Goal: Task Accomplishment & Management: Manage account settings

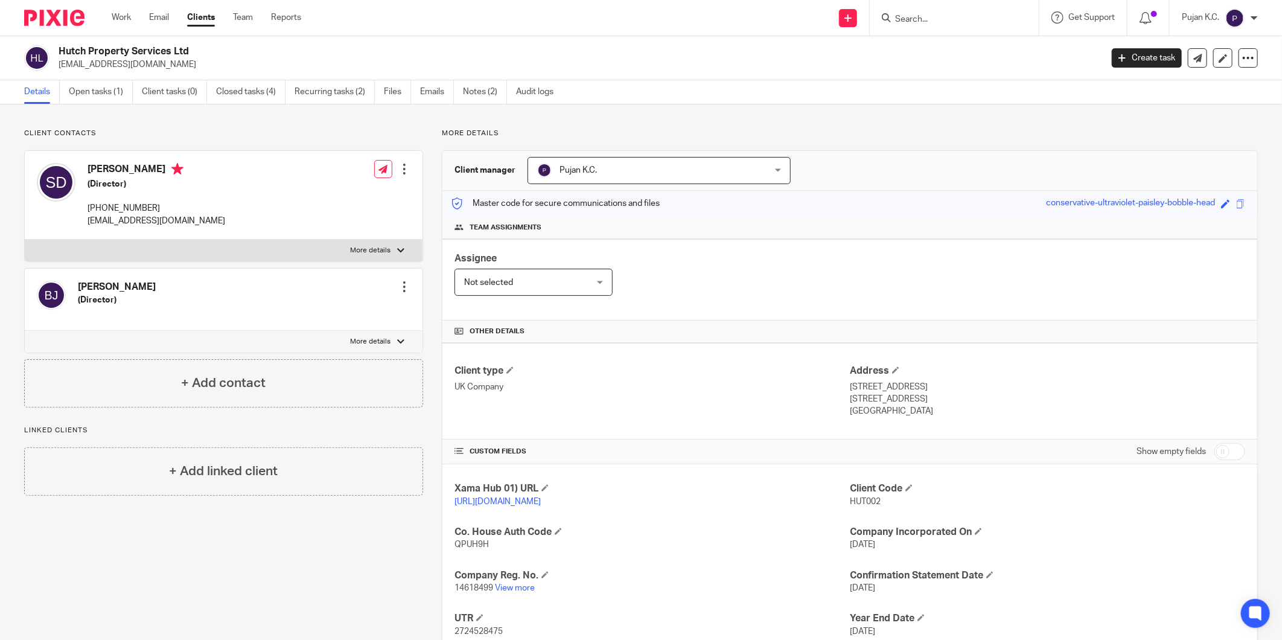
scroll to position [81, 0]
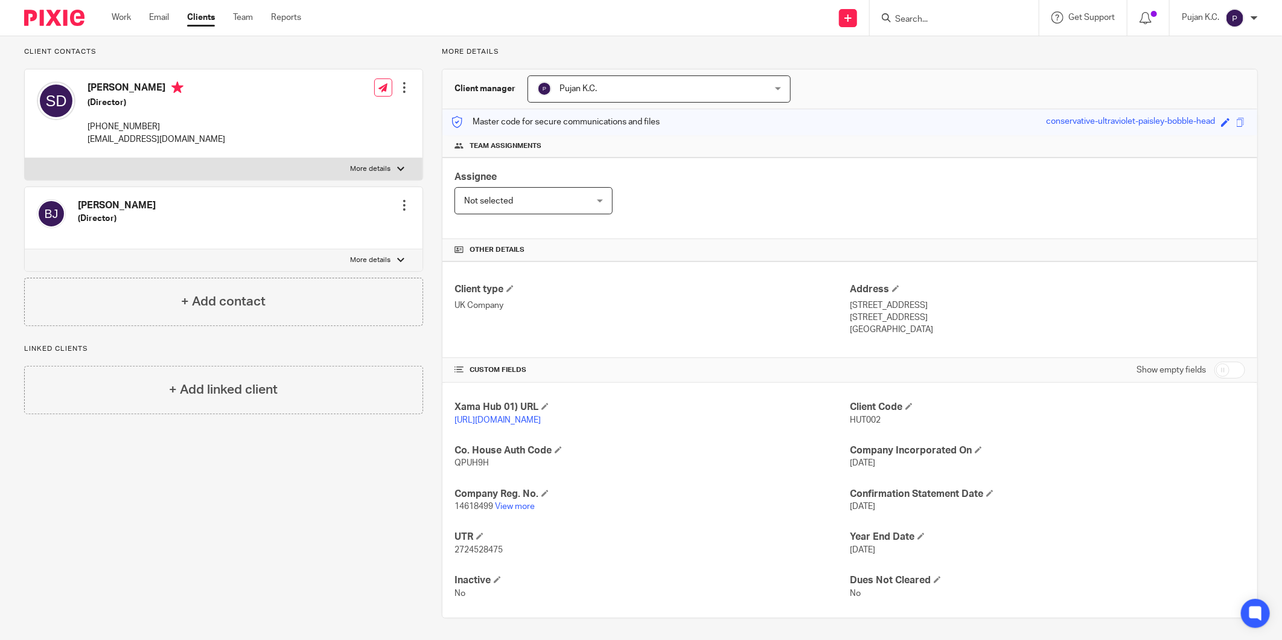
click at [924, 16] on input "Search" at bounding box center [948, 19] width 109 height 11
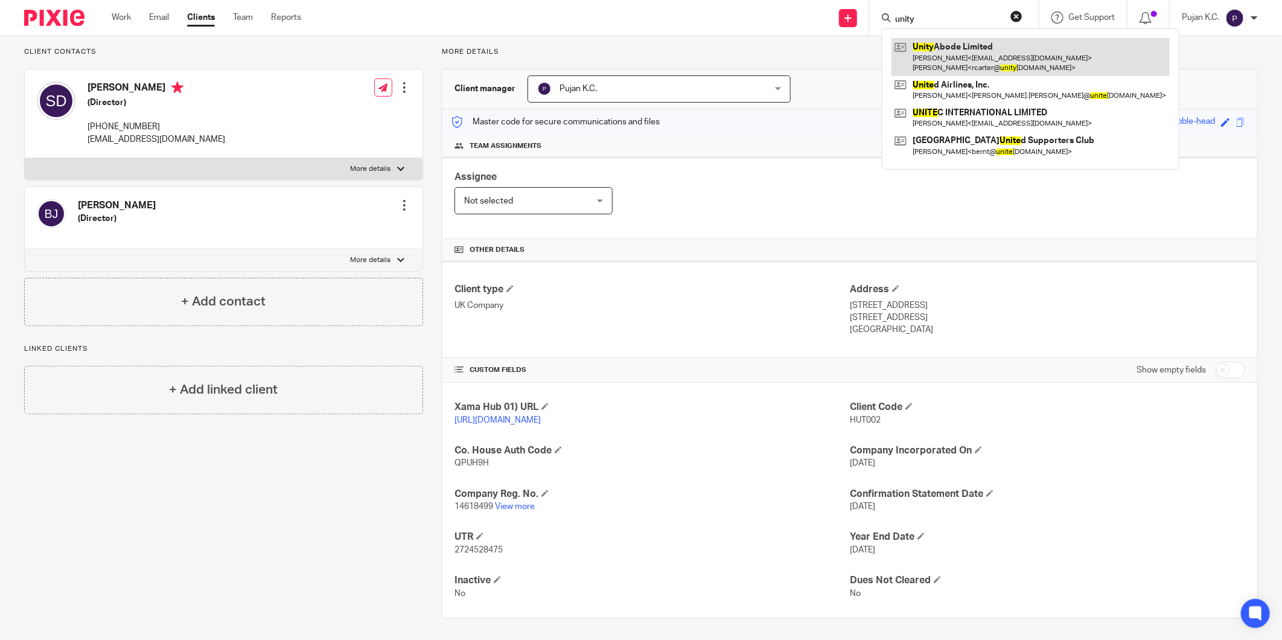
type input "unity"
click at [938, 51] on link at bounding box center [1030, 56] width 278 height 37
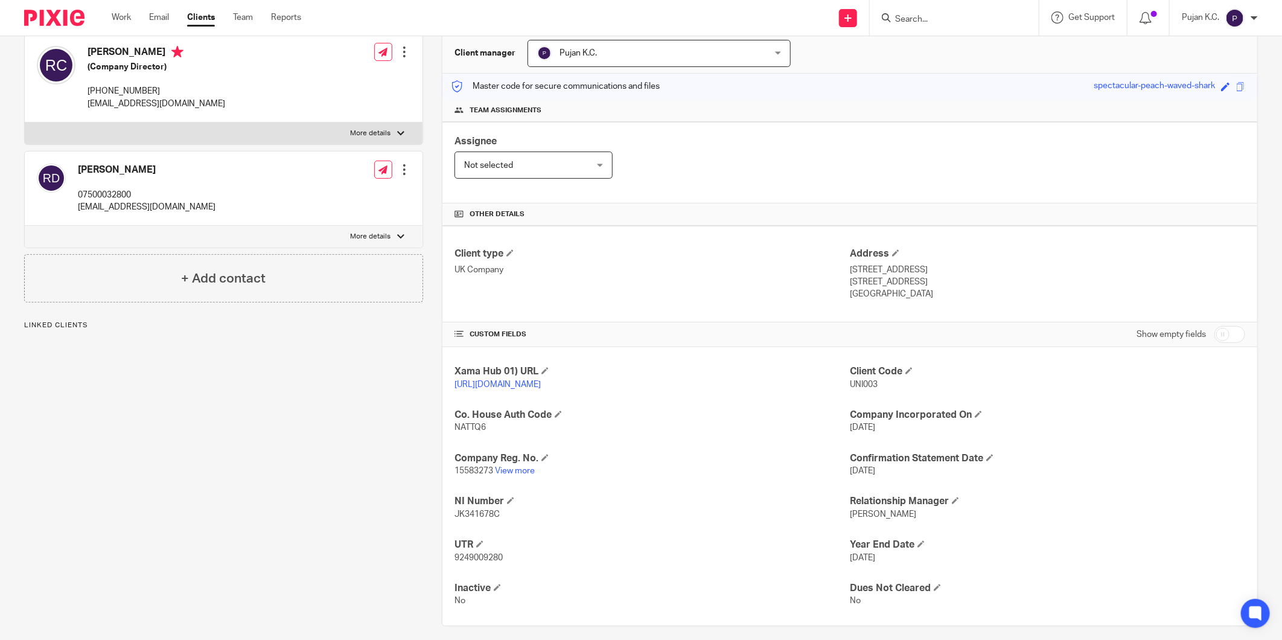
scroll to position [128, 0]
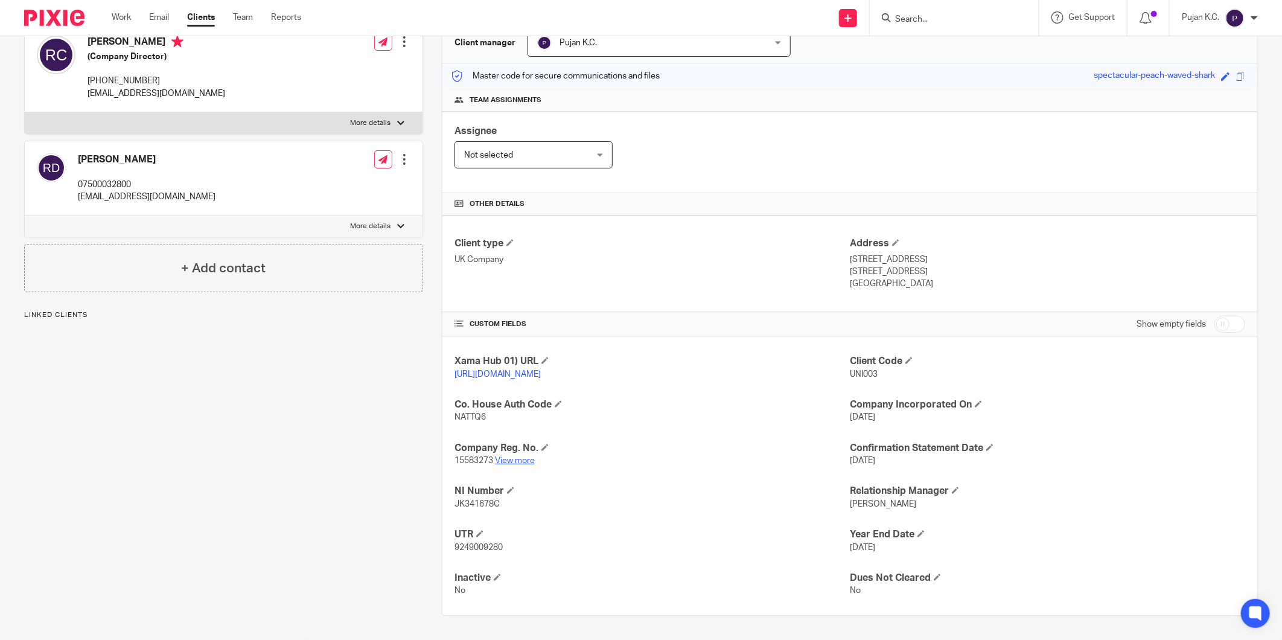
click at [518, 462] on link "View more" at bounding box center [515, 460] width 40 height 8
click at [928, 14] on input "Search" at bounding box center [948, 19] width 109 height 11
click at [489, 548] on span "9249009280" at bounding box center [478, 547] width 48 height 8
copy span "9249009280"
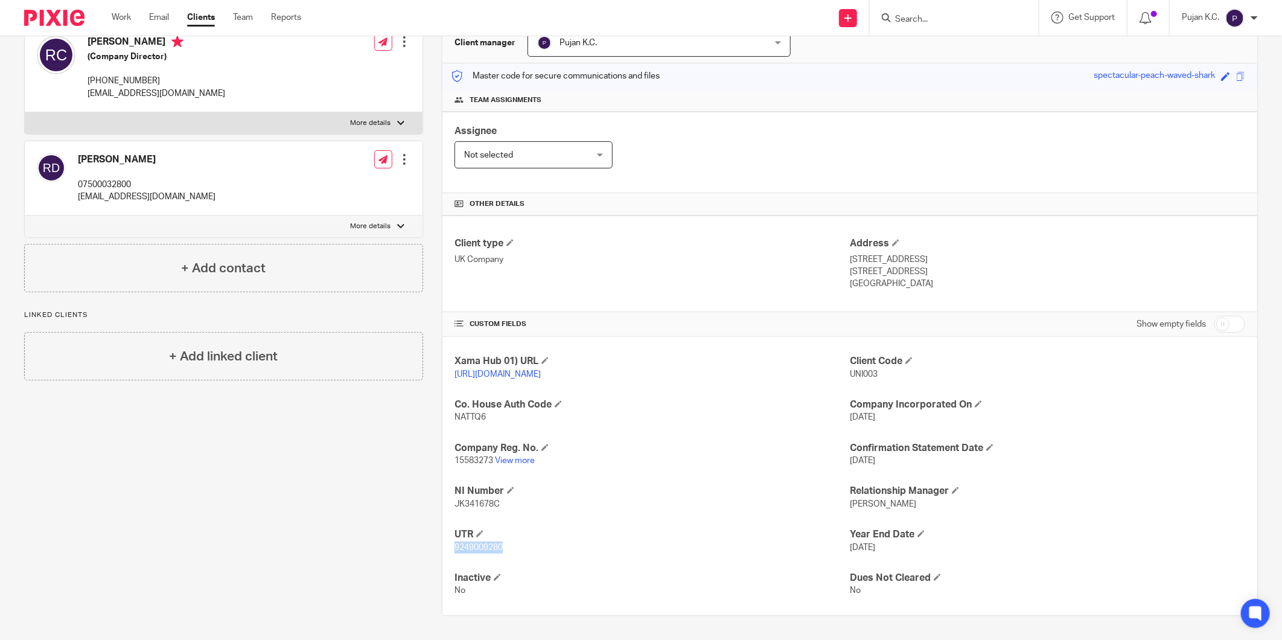
click at [473, 550] on span "9249009280" at bounding box center [478, 547] width 48 height 8
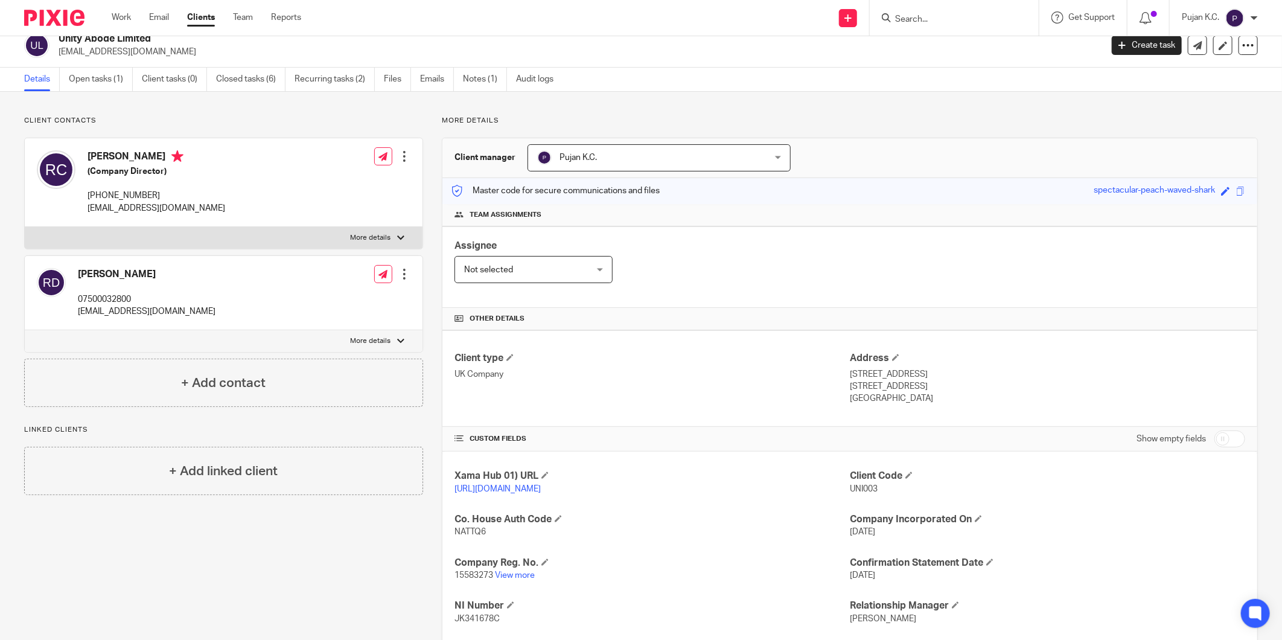
scroll to position [0, 0]
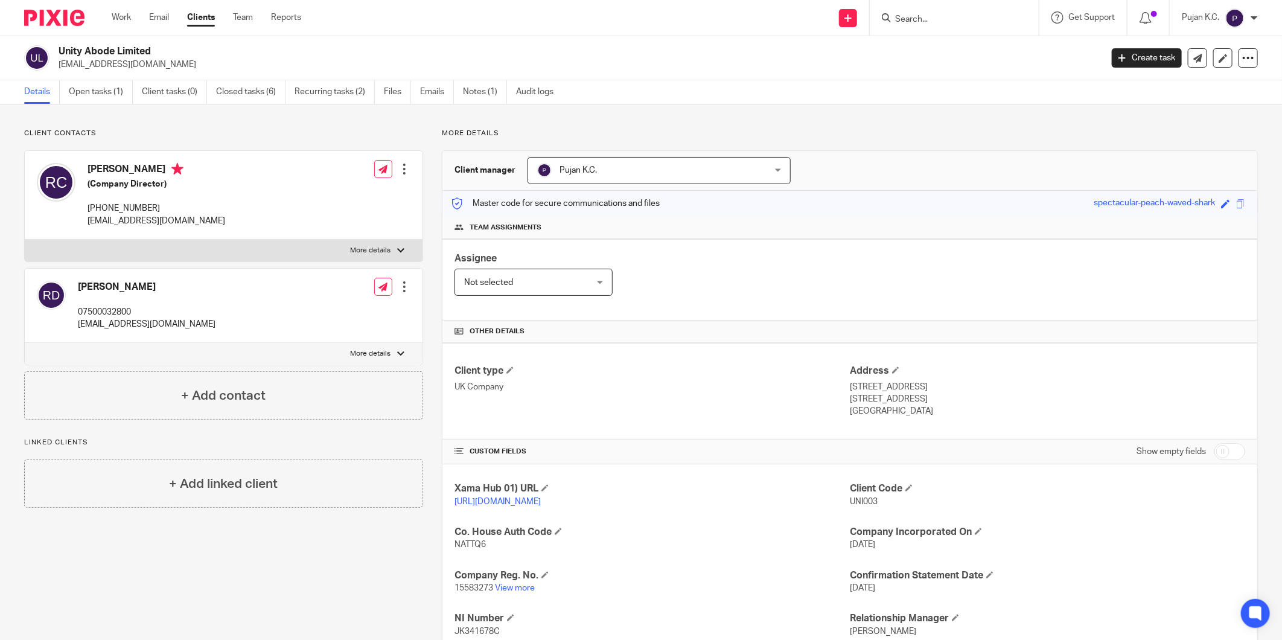
click at [915, 20] on input "Search" at bounding box center [948, 19] width 109 height 11
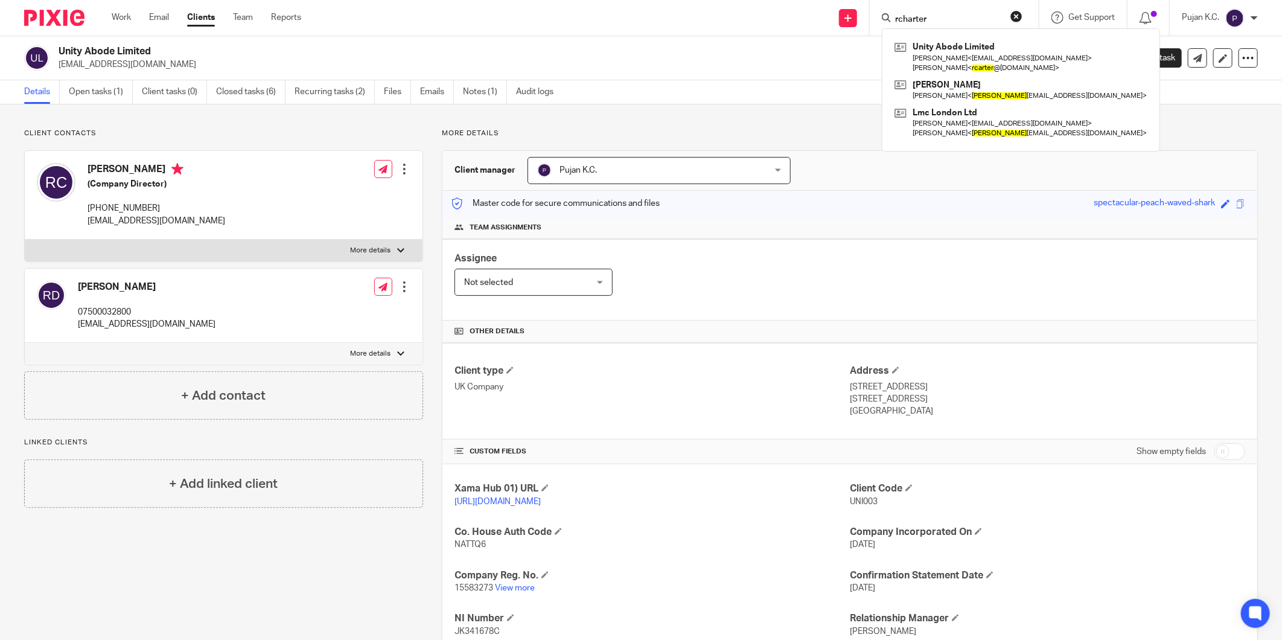
drag, startPoint x: 939, startPoint y: 21, endPoint x: 869, endPoint y: 21, distance: 70.0
click at [870, 21] on div "rcharter Unity Abode Limited Richard Dupoy < richarddupoy@hotmail.com > Richard…" at bounding box center [953, 18] width 169 height 36
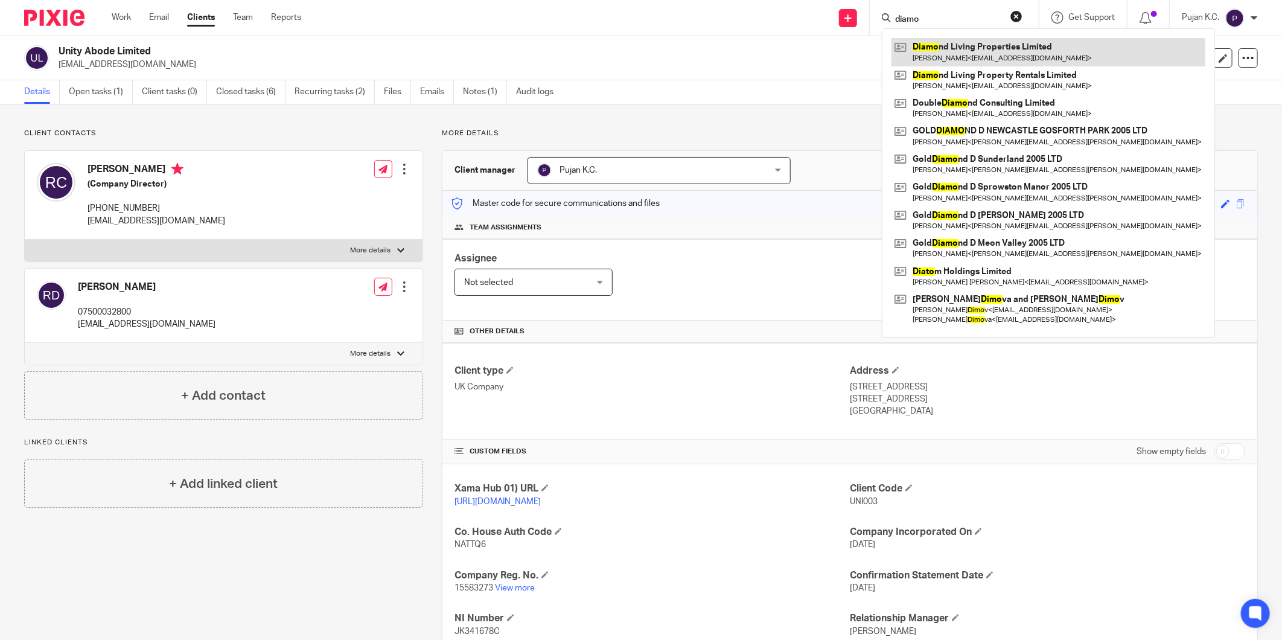
type input "diamo"
click at [1019, 53] on link at bounding box center [1048, 52] width 314 height 28
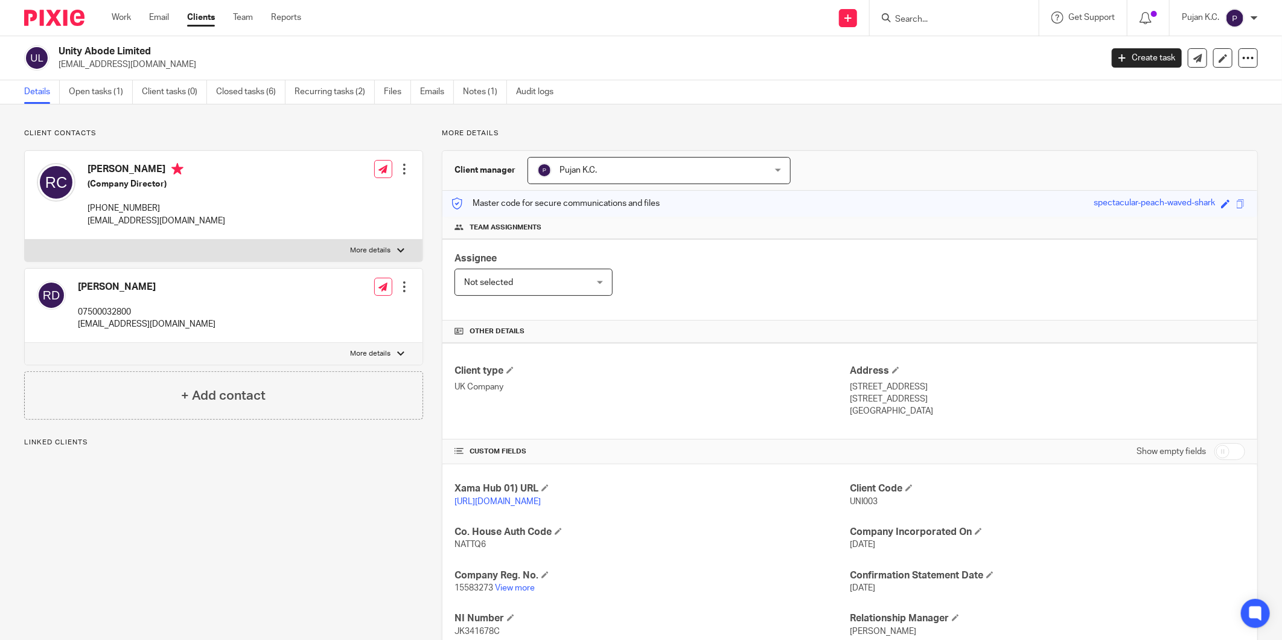
click at [904, 14] on input "Search" at bounding box center [948, 19] width 109 height 11
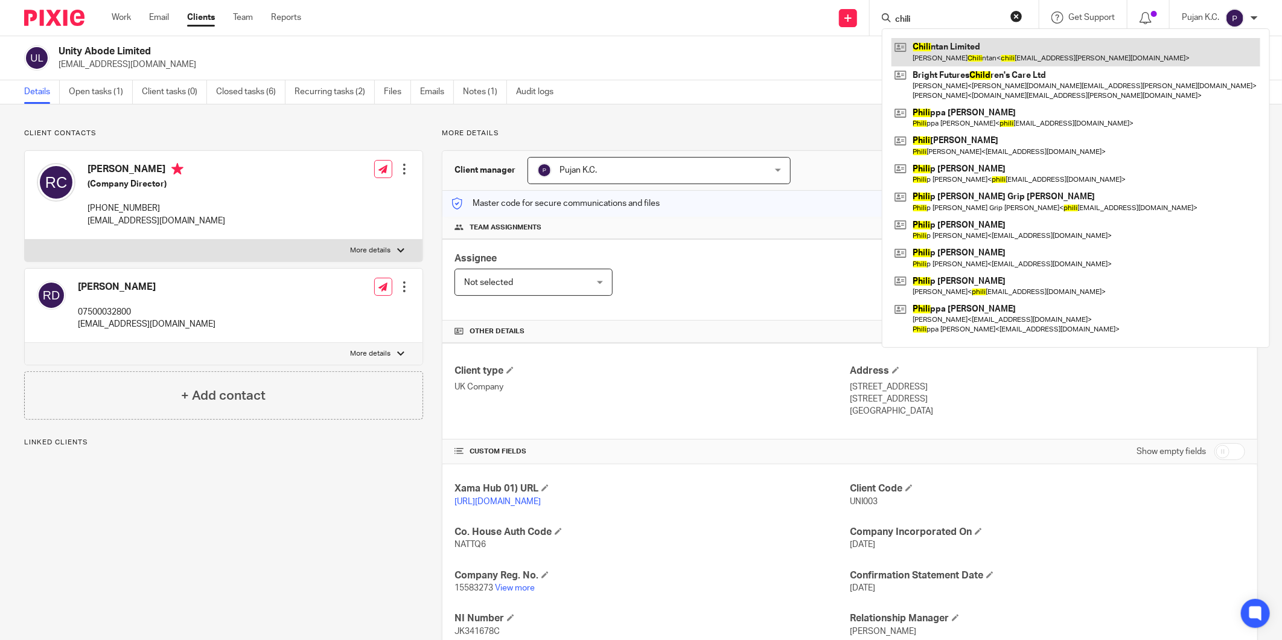
type input "chili"
click at [927, 49] on link at bounding box center [1075, 52] width 369 height 28
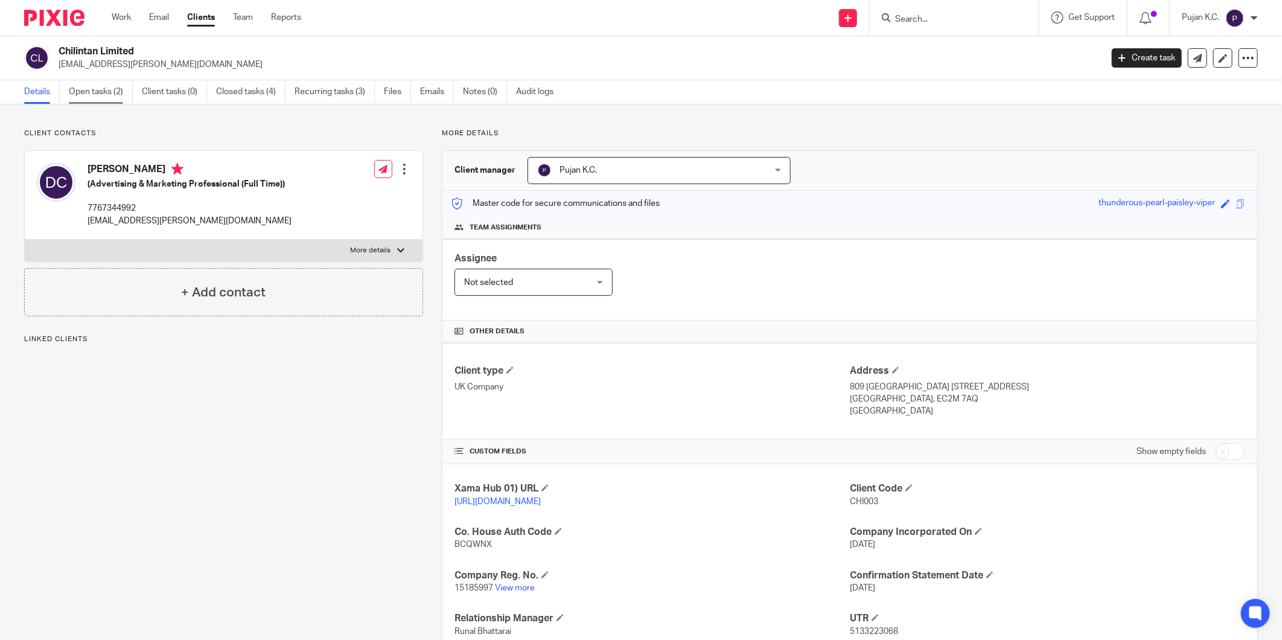
click at [119, 87] on link "Open tasks (2)" at bounding box center [101, 92] width 64 height 24
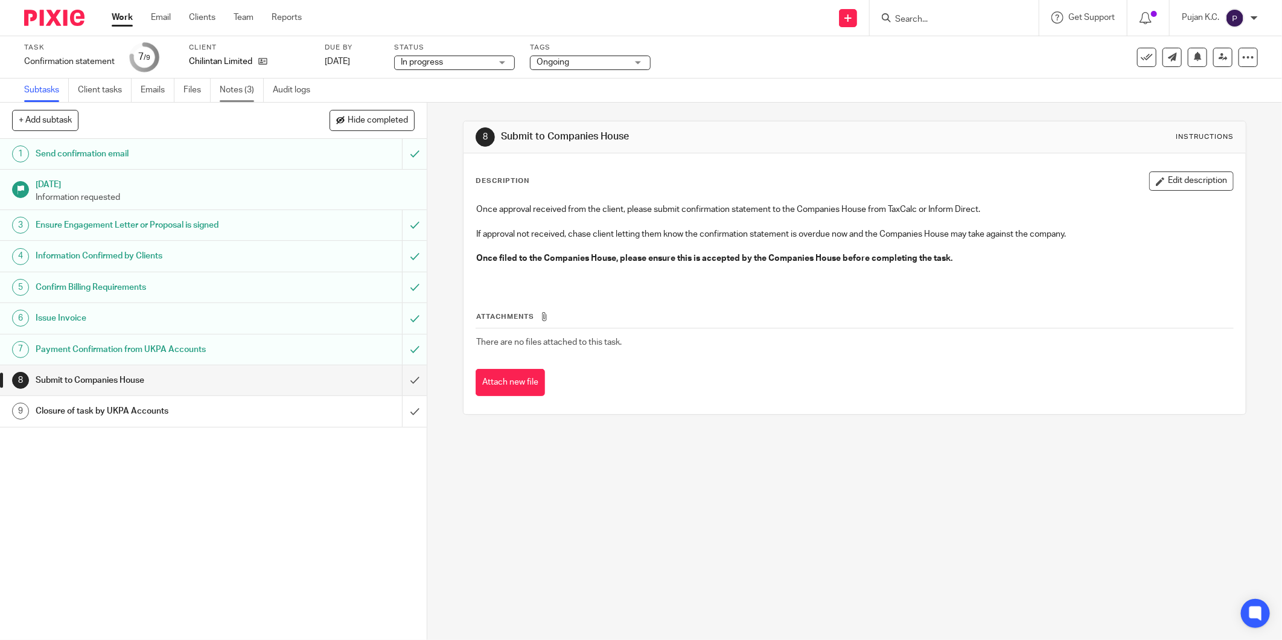
click at [232, 85] on link "Notes (3)" at bounding box center [242, 90] width 44 height 24
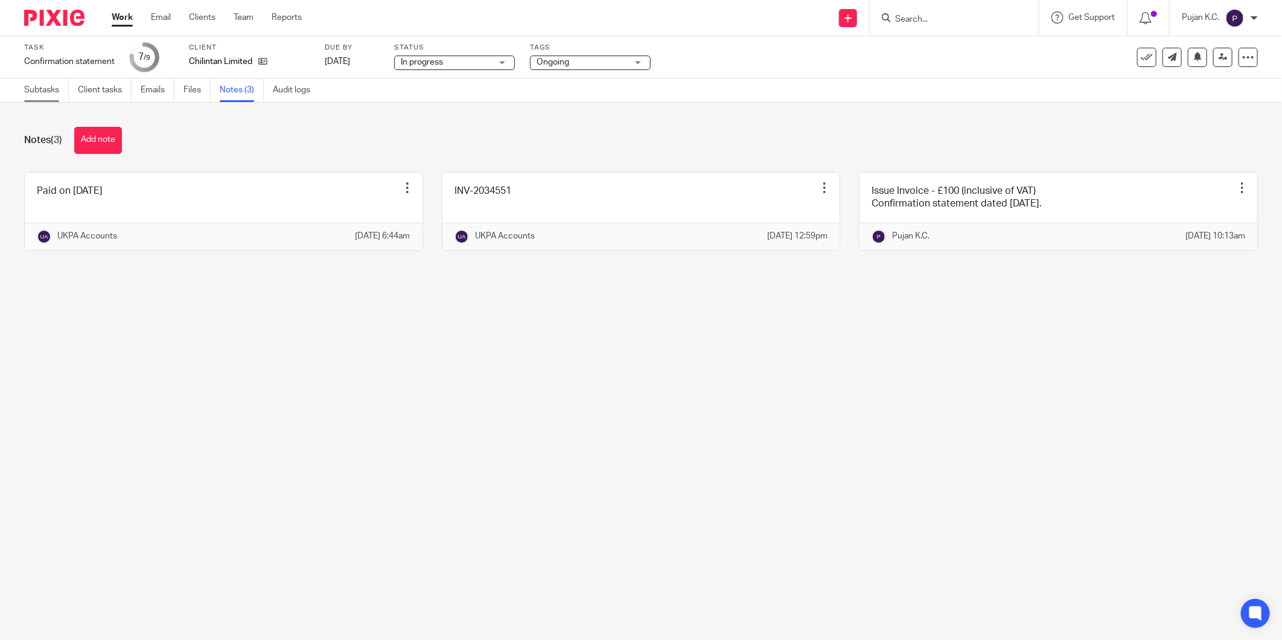
click at [38, 87] on link "Subtasks" at bounding box center [46, 90] width 45 height 24
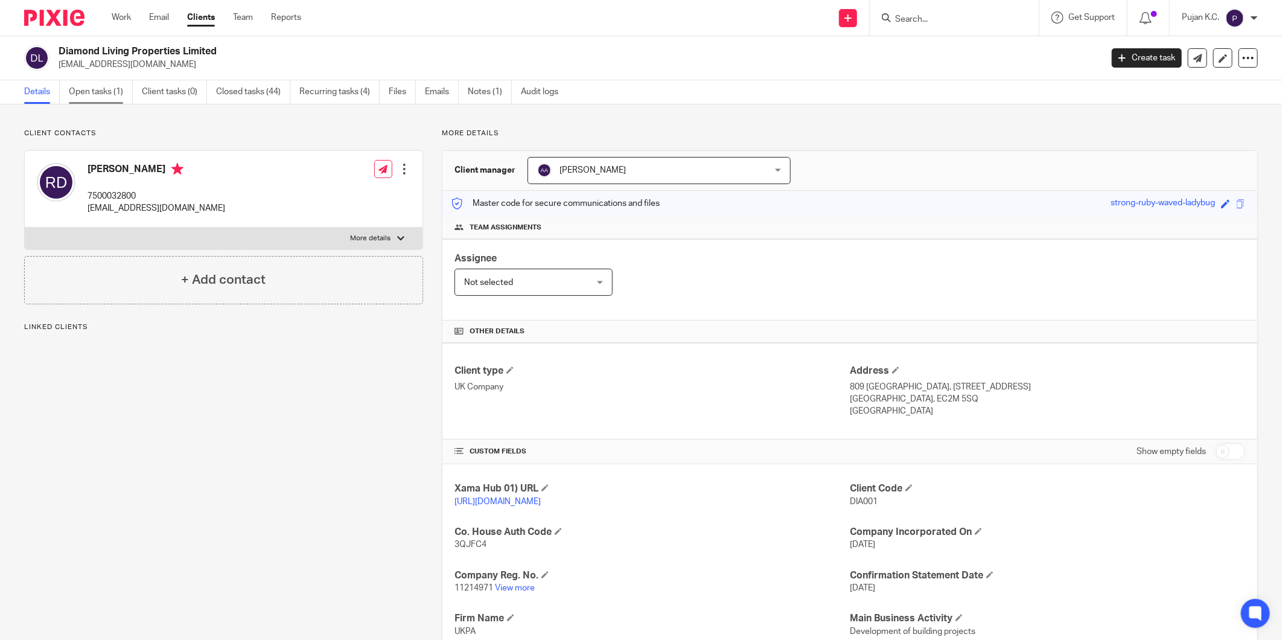
click at [110, 92] on link "Open tasks (1)" at bounding box center [101, 92] width 64 height 24
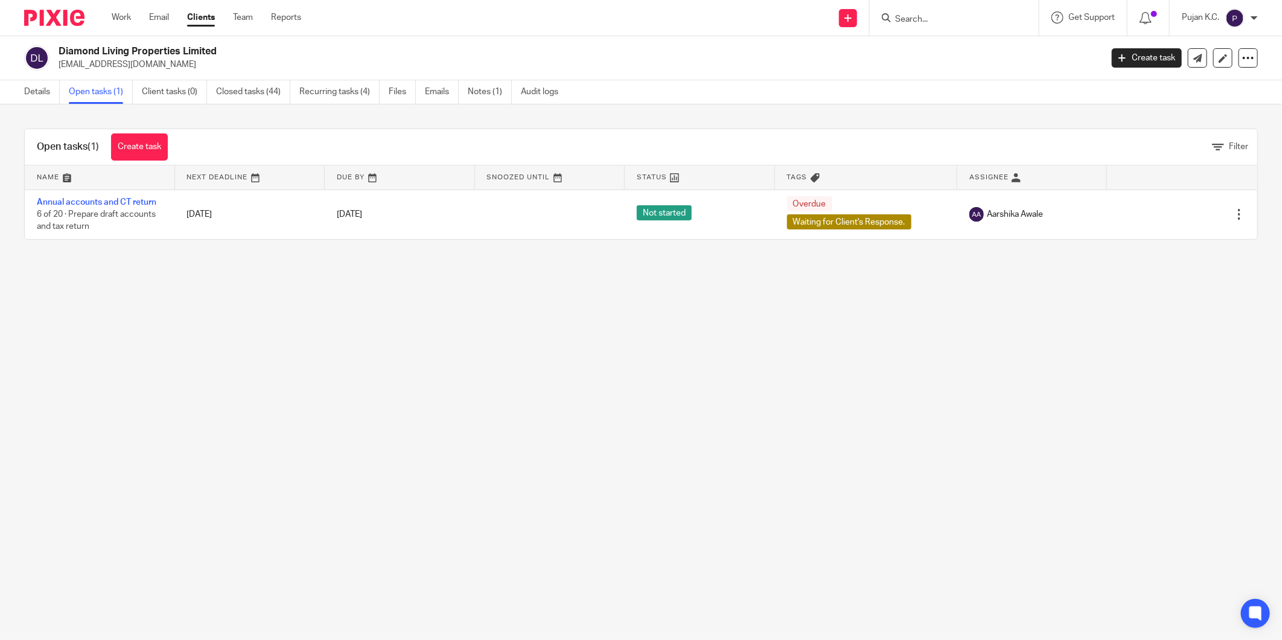
click at [946, 23] on input "Search" at bounding box center [948, 19] width 109 height 11
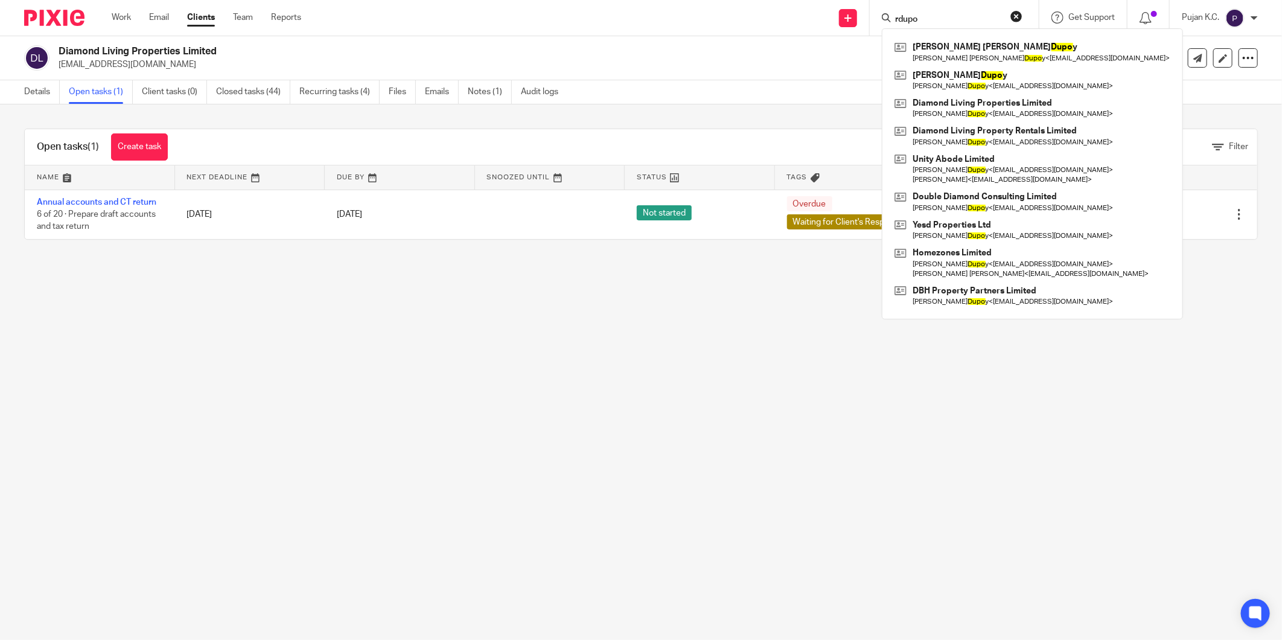
type input "rdupo"
click at [600, 366] on main "Diamond Living Properties Limited richarddupoy@hotmail.com Create task Update f…" at bounding box center [641, 320] width 1282 height 640
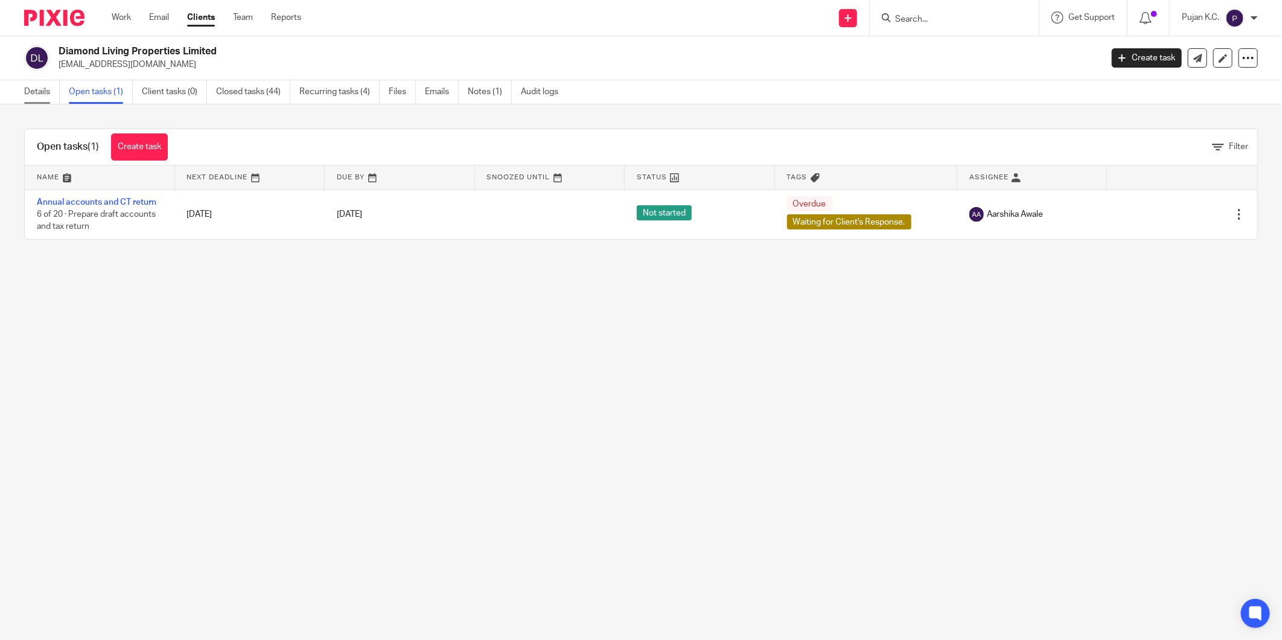
click at [45, 91] on link "Details" at bounding box center [42, 92] width 36 height 24
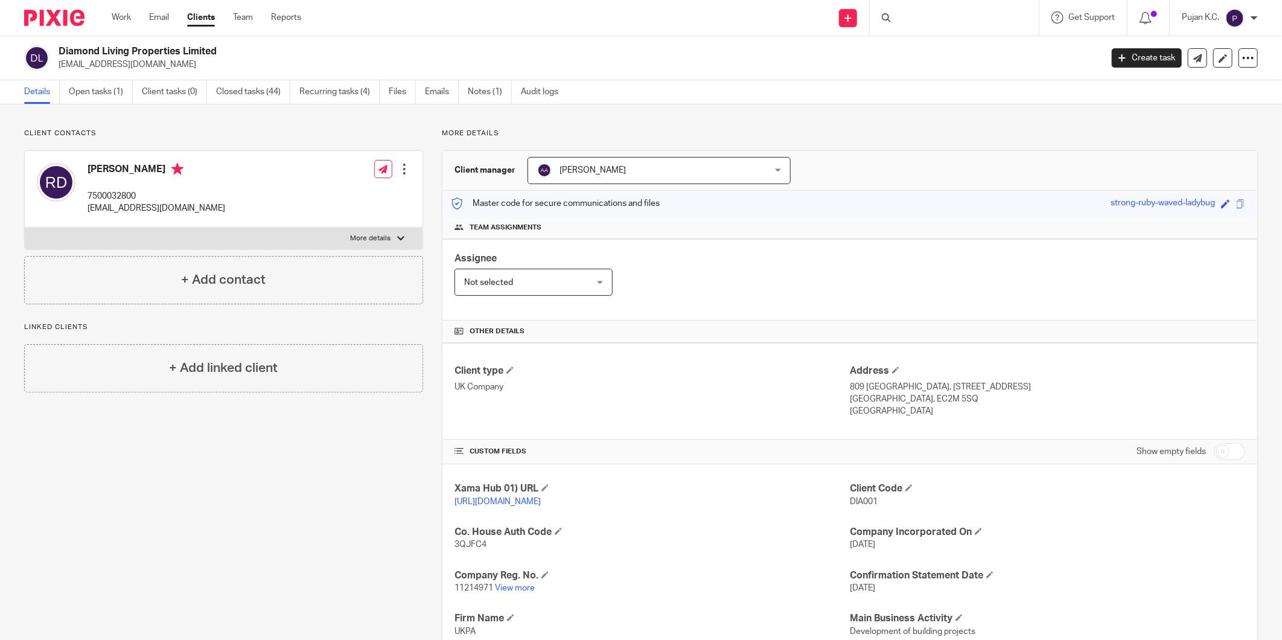
drag, startPoint x: 60, startPoint y: 51, endPoint x: 215, endPoint y: 48, distance: 155.1
click at [215, 48] on h2 "Diamond Living Properties Limited" at bounding box center [473, 51] width 828 height 13
click at [515, 586] on link "View more" at bounding box center [515, 587] width 40 height 8
click at [202, 52] on h2 "Diamond Living Properties Limited" at bounding box center [473, 51] width 828 height 13
drag, startPoint x: 227, startPoint y: 52, endPoint x: 56, endPoint y: 46, distance: 171.4
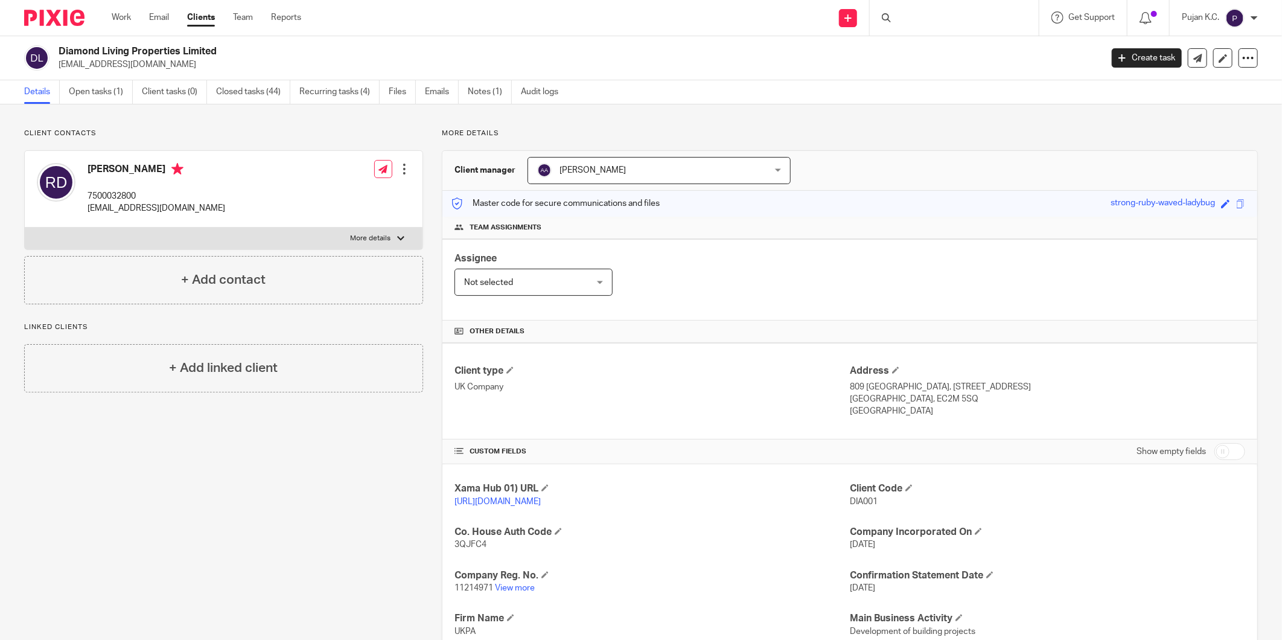
click at [56, 46] on div "Diamond Living Properties Limited richarddupoy@hotmail.com" at bounding box center [558, 57] width 1069 height 25
copy h2 "Diamond Living Properties Limited"
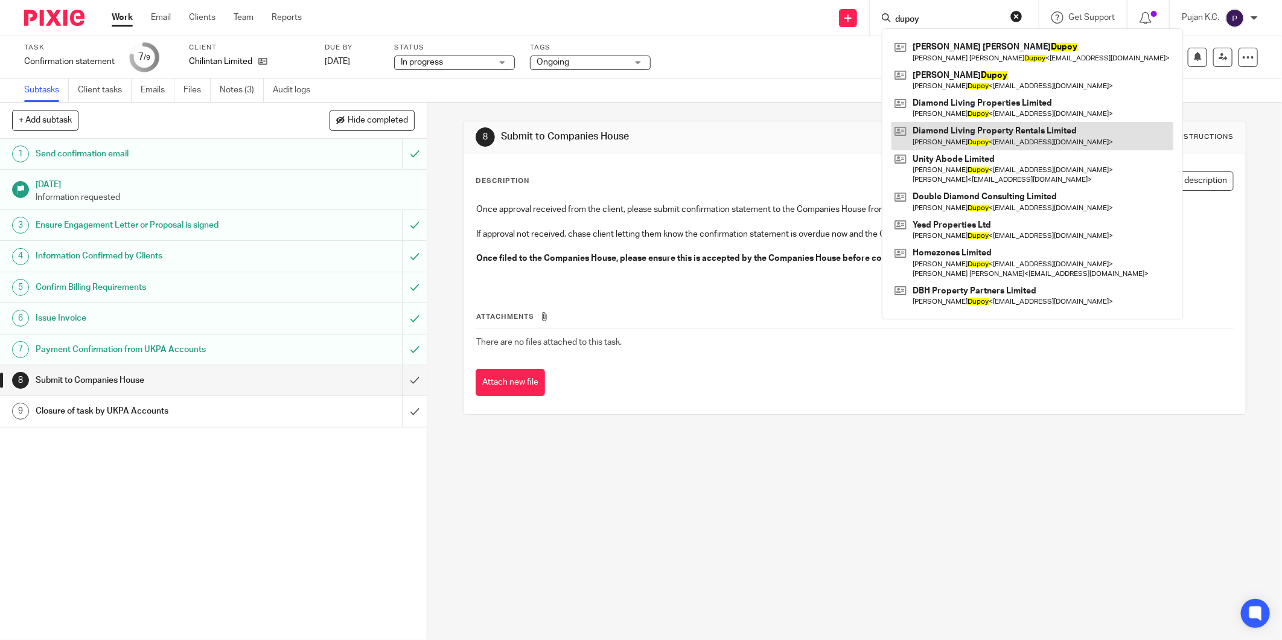
type input "dupoy"
drag, startPoint x: 936, startPoint y: 19, endPoint x: 872, endPoint y: 19, distance: 64.0
click at [872, 19] on div "dupoy Tania Claire Dupoy Tania Claire Dupoy < tanialenzan@hotmail.com > Richard…" at bounding box center [953, 18] width 169 height 36
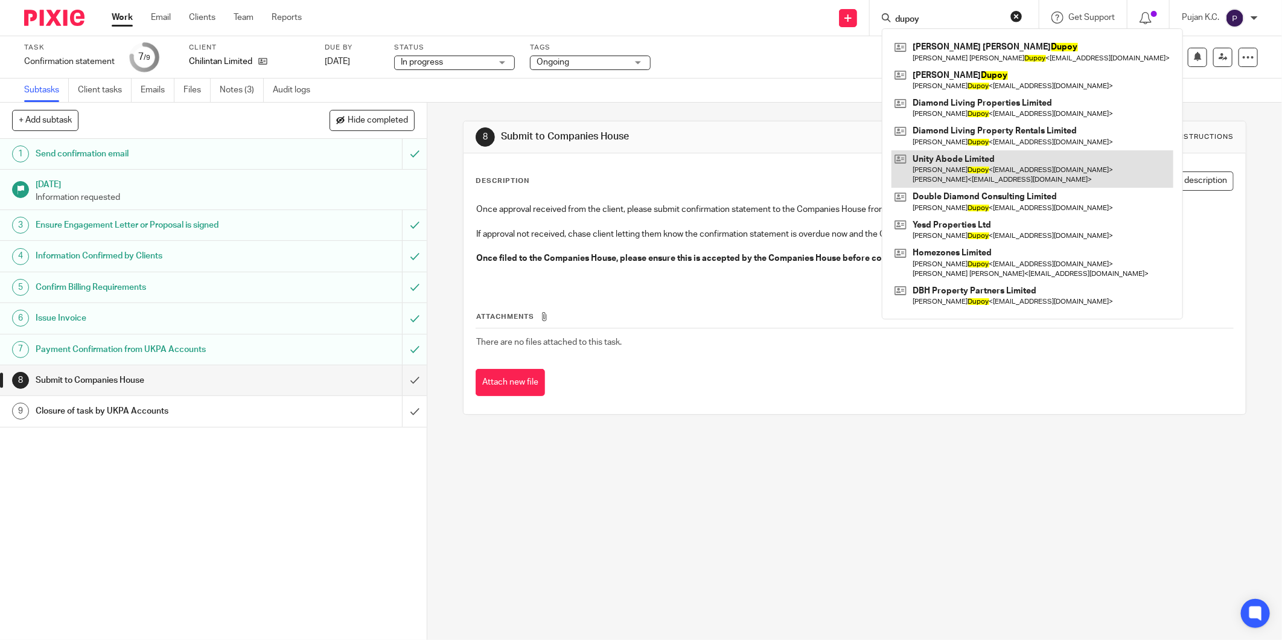
click at [974, 166] on link at bounding box center [1032, 168] width 282 height 37
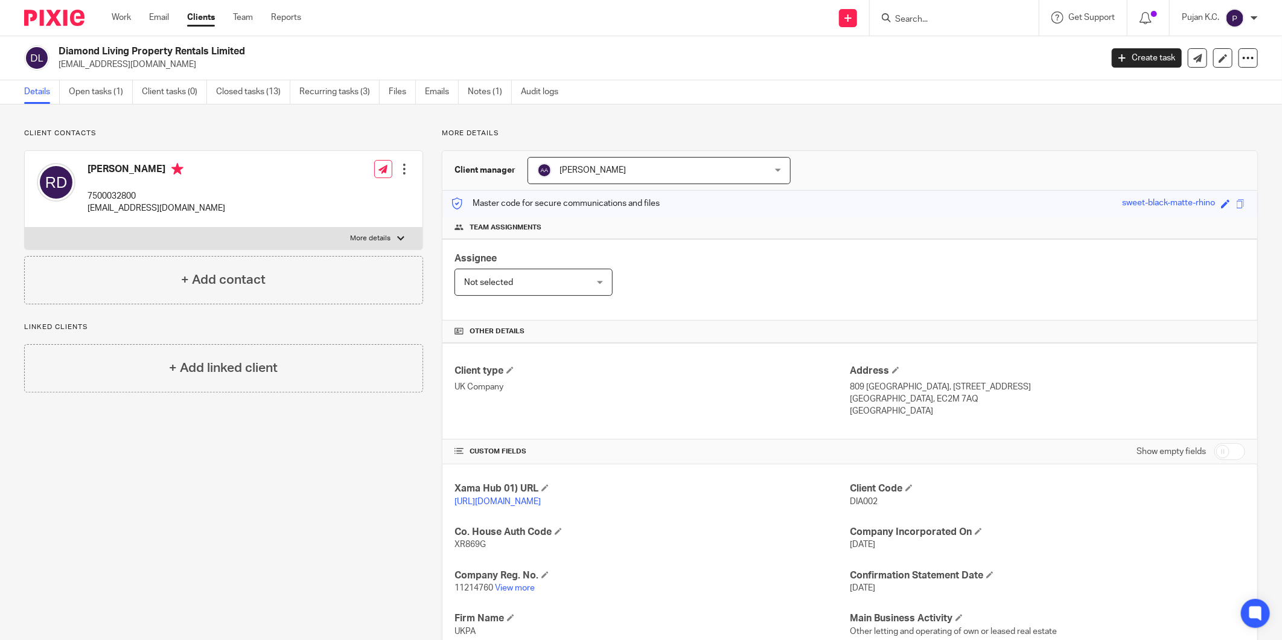
drag, startPoint x: 256, startPoint y: 46, endPoint x: 40, endPoint y: 54, distance: 216.2
click at [40, 54] on div "Diamond Living Property Rentals Limited richarddupoy@hotmail.com" at bounding box center [558, 57] width 1069 height 25
copy div "Diamond Living Property Rentals Limited"
click at [526, 586] on link "View more" at bounding box center [515, 587] width 40 height 8
click at [515, 588] on link "View more" at bounding box center [515, 587] width 40 height 8
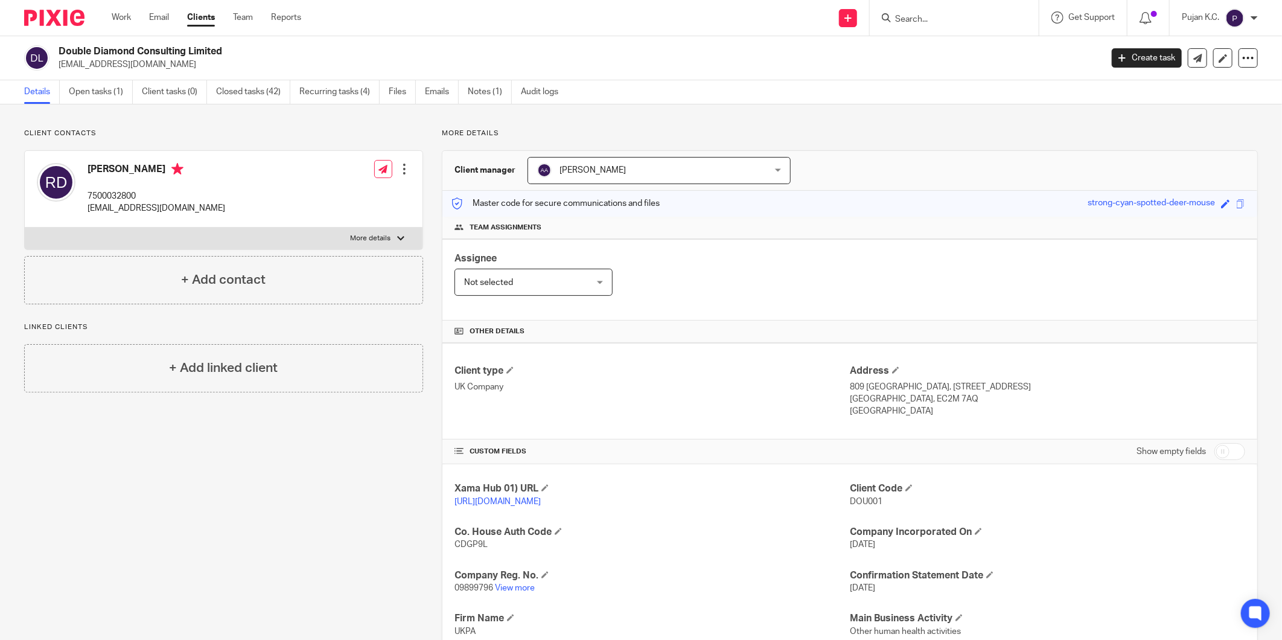
drag, startPoint x: 234, startPoint y: 48, endPoint x: 49, endPoint y: 52, distance: 185.3
click at [49, 52] on div "Double Diamond Consulting Limited doublediamondconsultancy@gmail.com" at bounding box center [558, 57] width 1069 height 25
copy div "Double Diamond Consulting Limited"
click at [930, 19] on input "Search" at bounding box center [948, 19] width 109 height 11
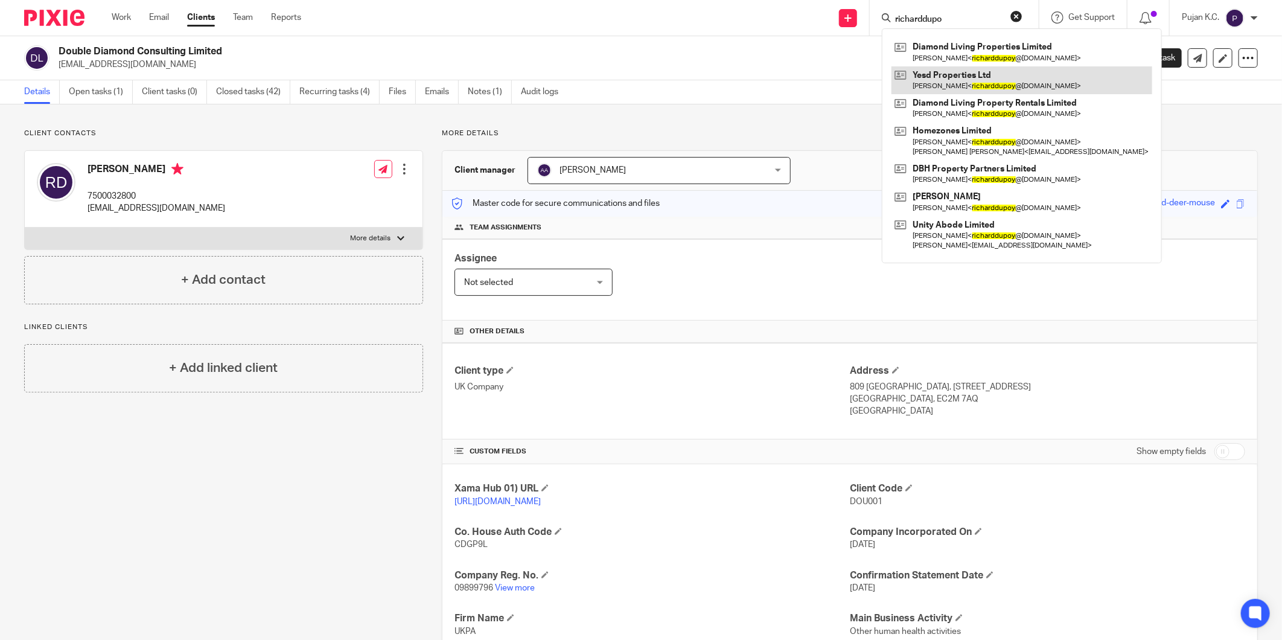
type input "richarddupo"
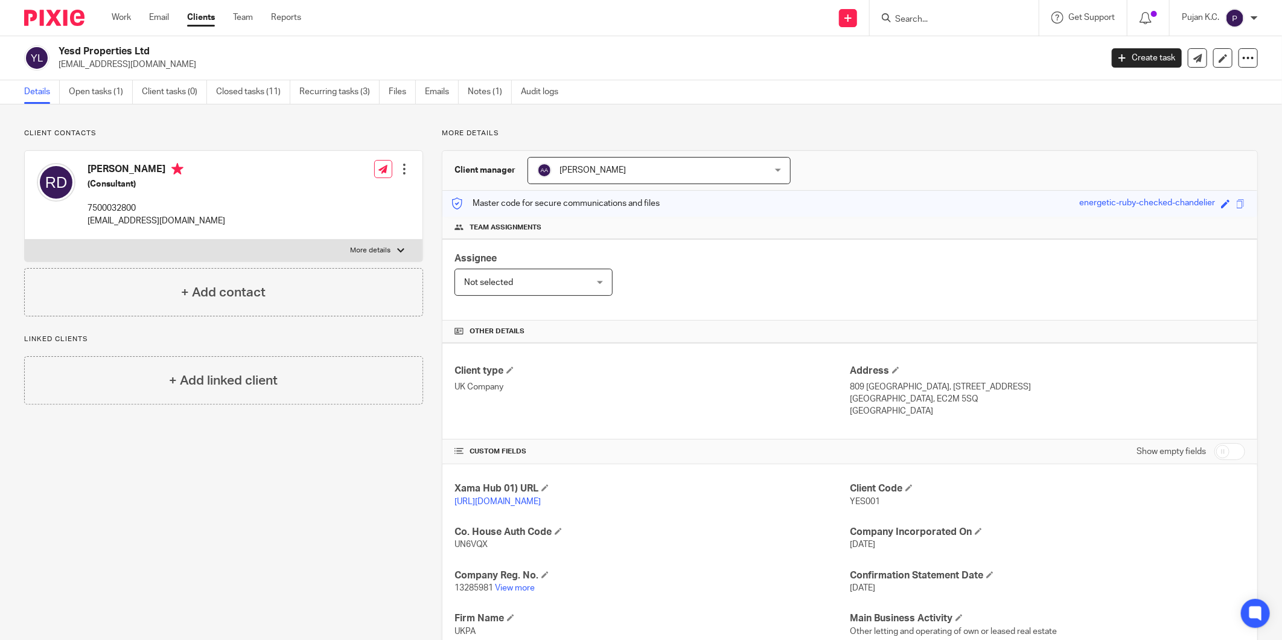
click at [509, 593] on p "13285981 View more" at bounding box center [651, 588] width 395 height 12
click at [507, 584] on link "View more" at bounding box center [515, 587] width 40 height 8
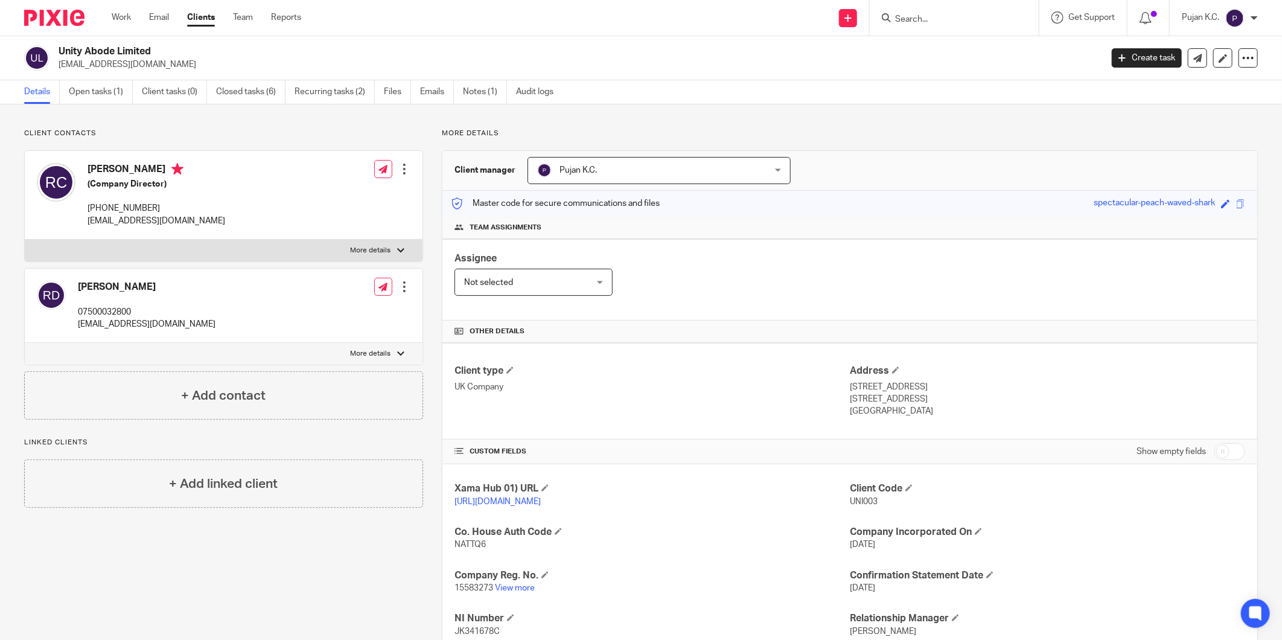
drag, startPoint x: 60, startPoint y: 50, endPoint x: 164, endPoint y: 51, distance: 103.8
click at [164, 51] on h2 "Unity Abode Limited" at bounding box center [473, 51] width 828 height 13
copy h2 "Unity Abode Limited"
click at [526, 584] on link "View more" at bounding box center [515, 587] width 40 height 8
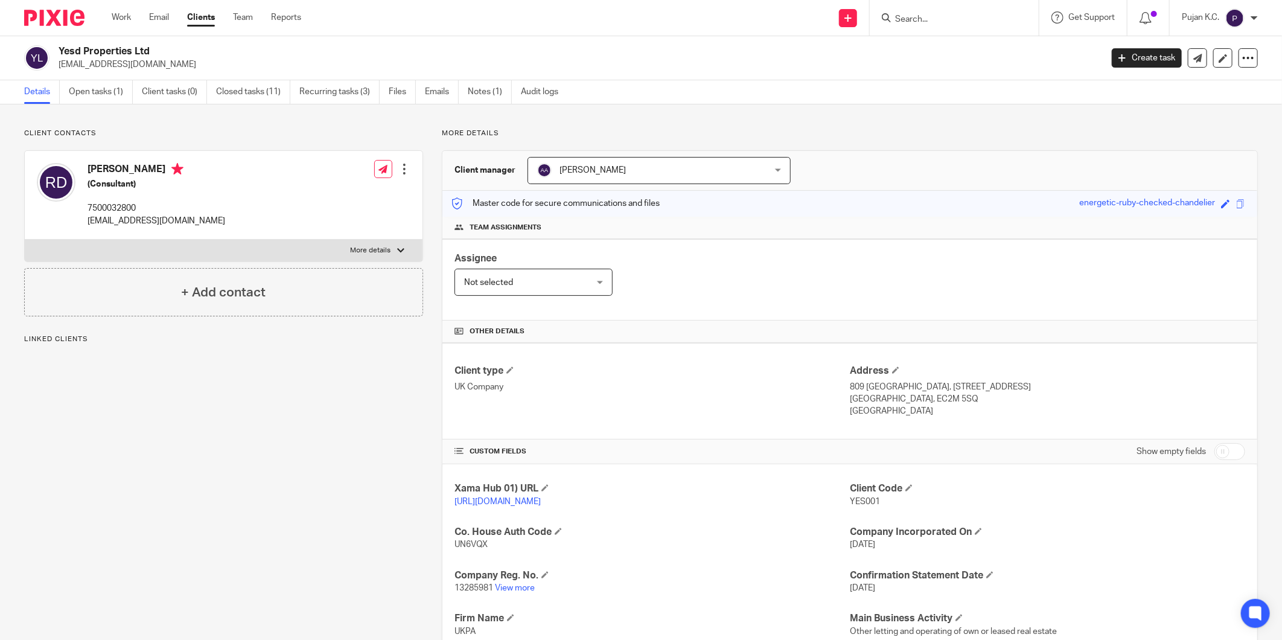
drag, startPoint x: 113, startPoint y: 48, endPoint x: 47, endPoint y: 50, distance: 66.4
click at [47, 50] on div "Yesd Properties Ltd [EMAIL_ADDRESS][DOMAIN_NAME]" at bounding box center [558, 57] width 1069 height 25
copy div "Yesd Properties Ltd"
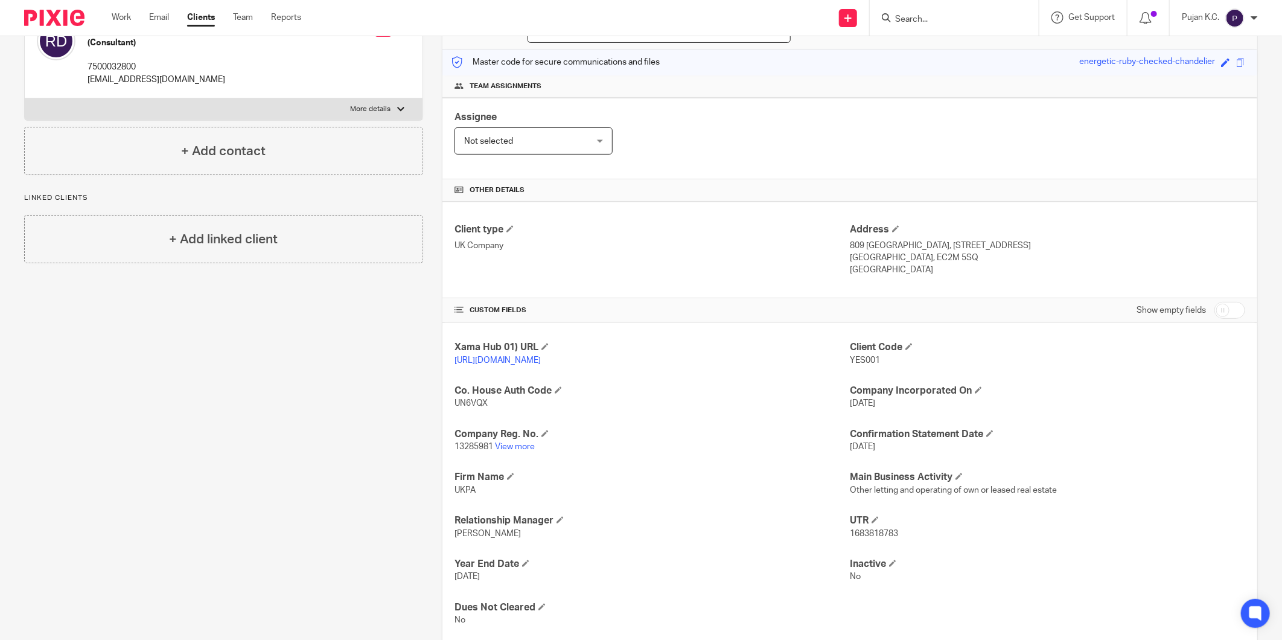
scroll to position [171, 0]
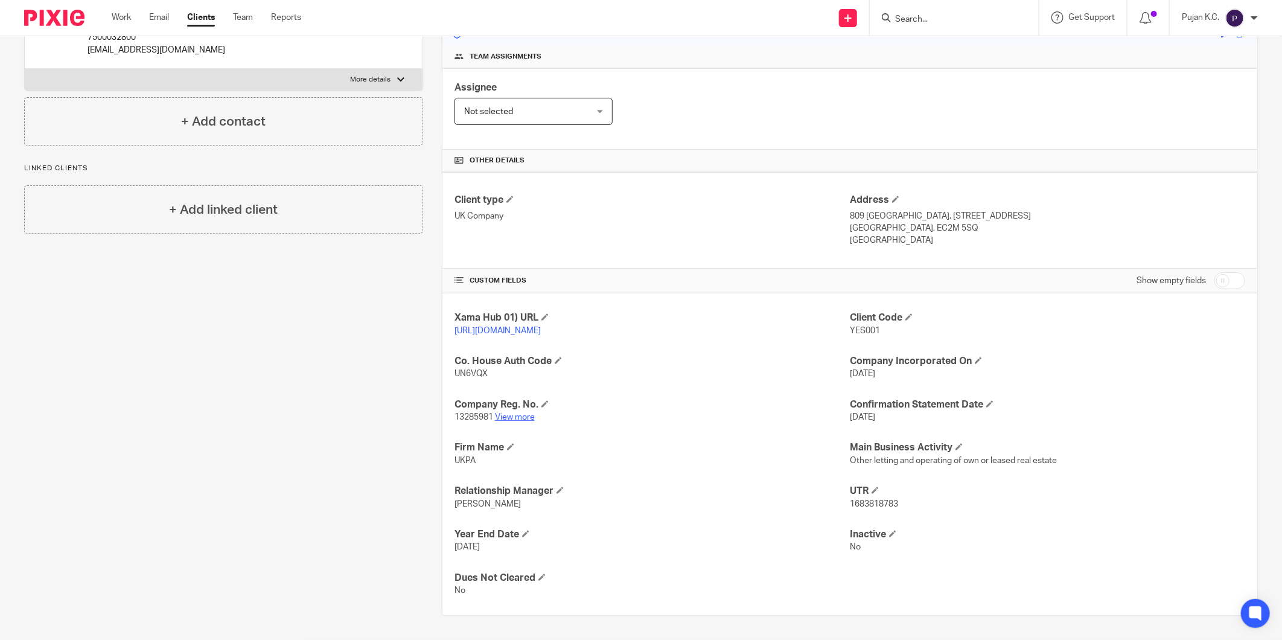
click at [520, 418] on link "View more" at bounding box center [515, 417] width 40 height 8
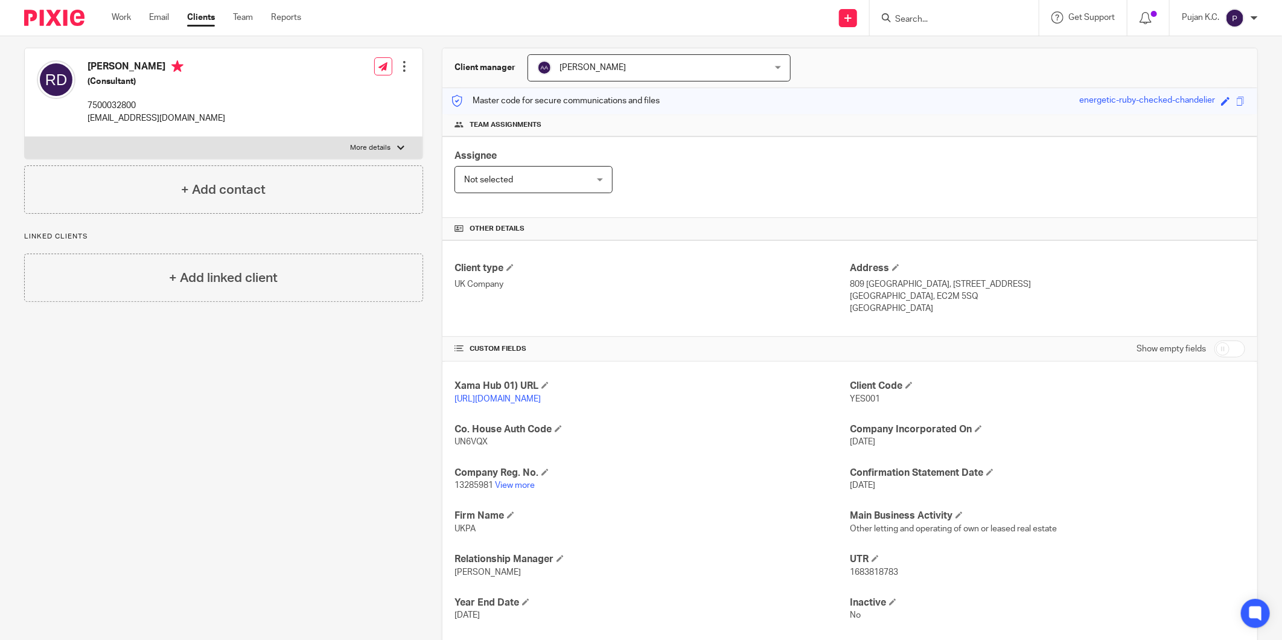
scroll to position [0, 0]
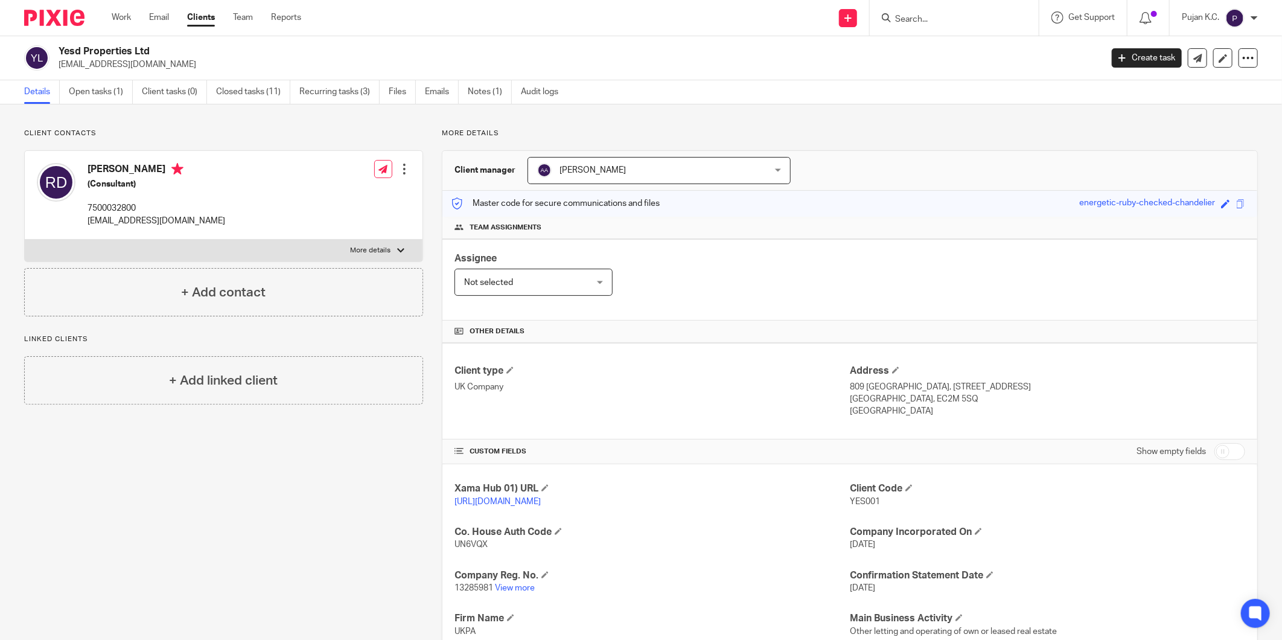
click at [951, 23] on input "Search" at bounding box center [948, 19] width 109 height 11
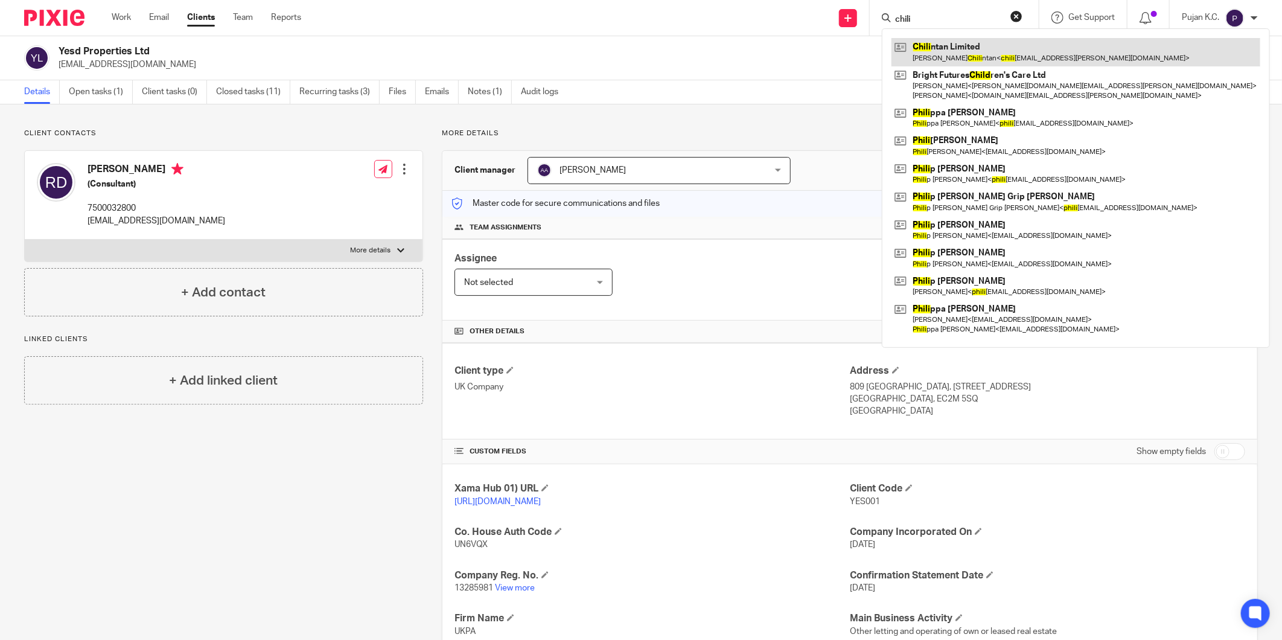
type input "chili"
click at [968, 47] on link at bounding box center [1075, 52] width 369 height 28
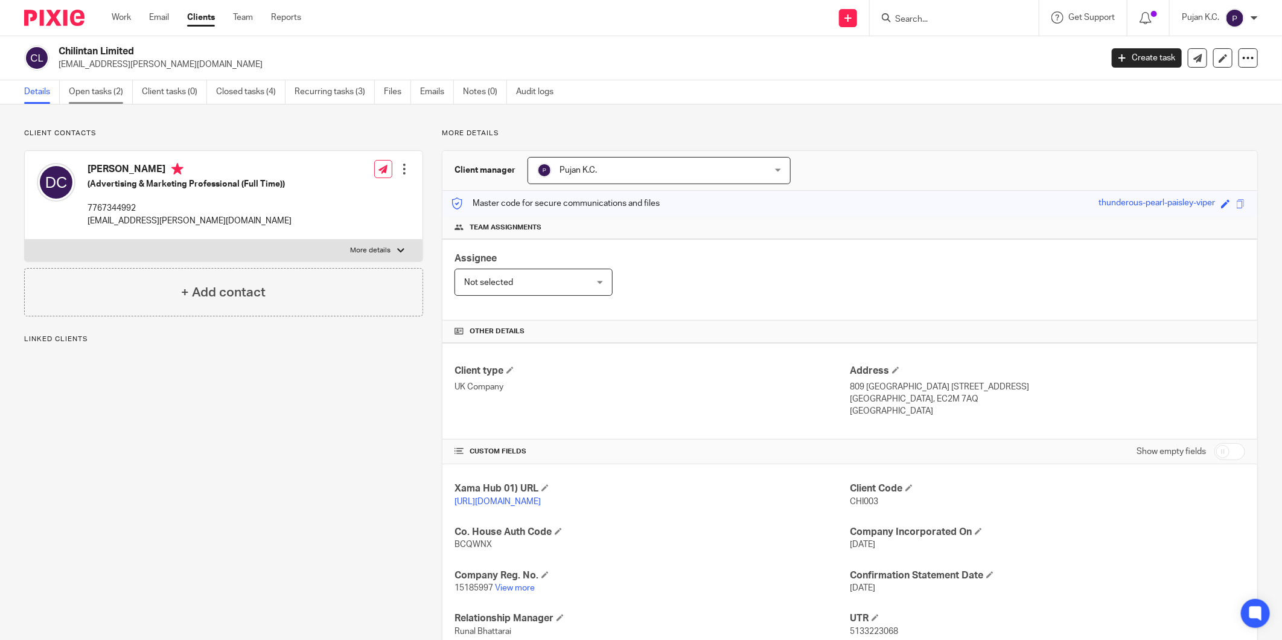
click at [104, 98] on link "Open tasks (2)" at bounding box center [101, 92] width 64 height 24
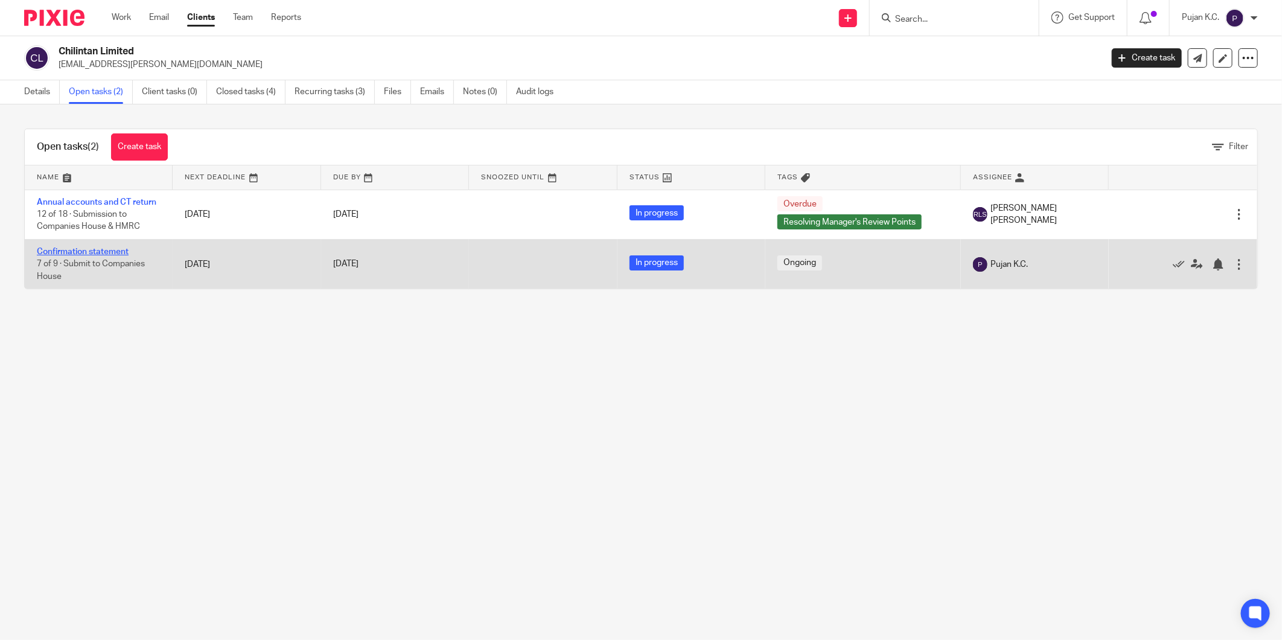
click at [82, 254] on link "Confirmation statement" at bounding box center [83, 251] width 92 height 8
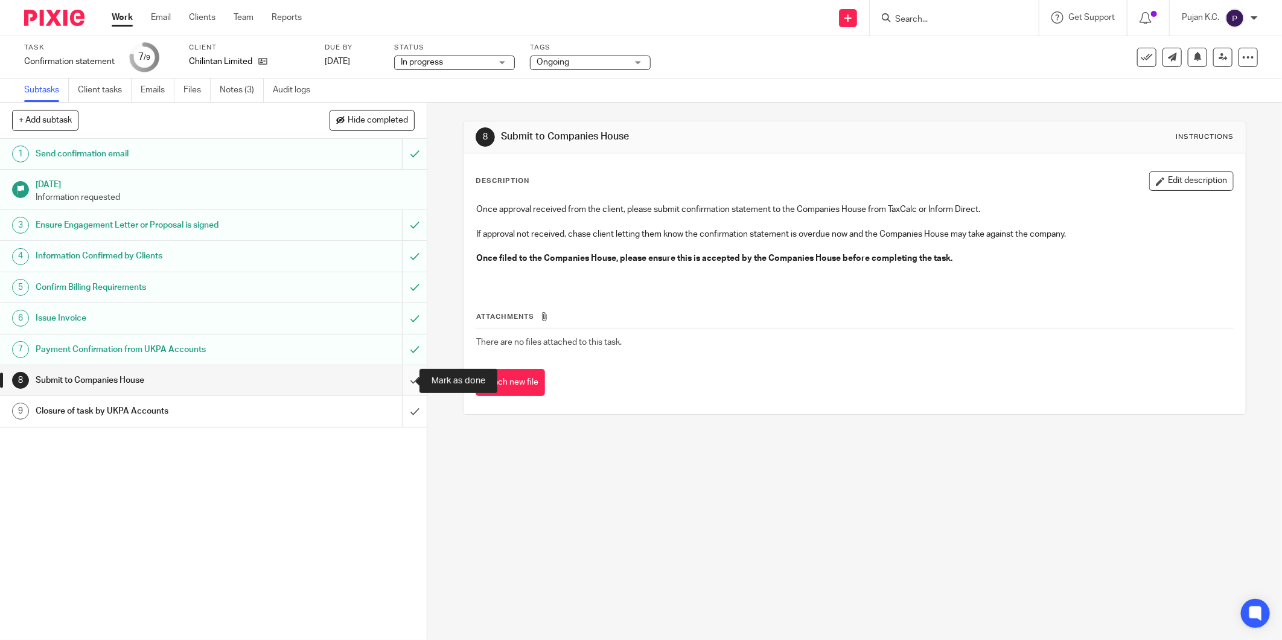
click at [401, 381] on input "submit" at bounding box center [213, 380] width 427 height 30
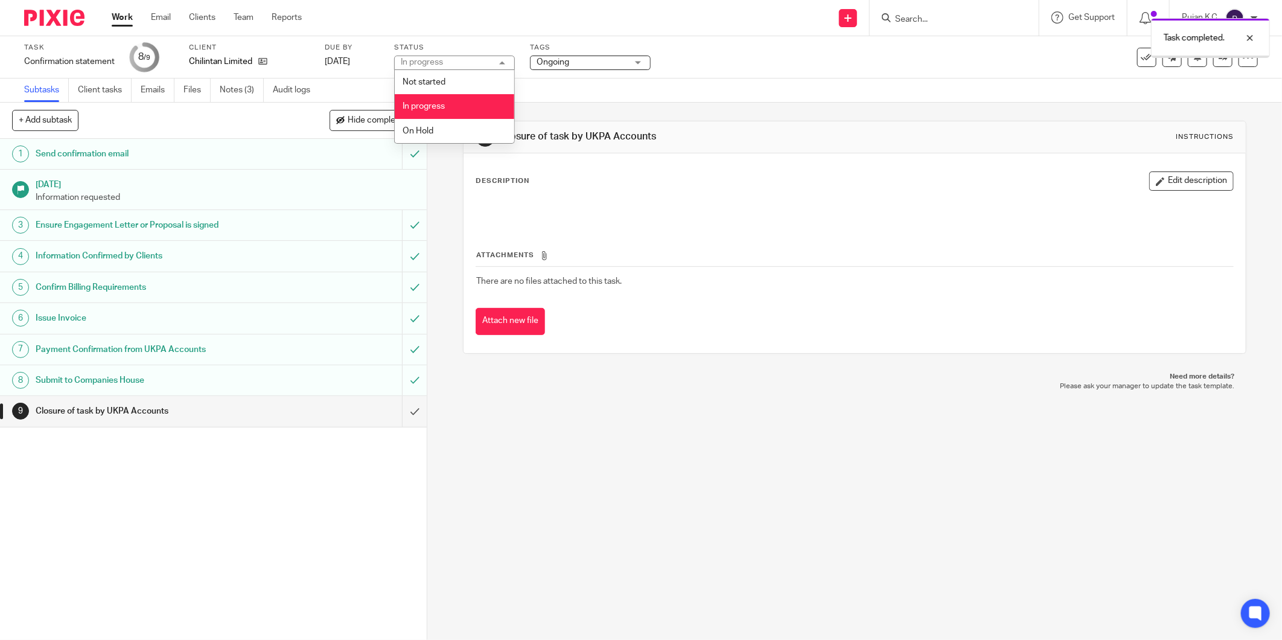
click at [486, 62] on div "In progress In progress" at bounding box center [454, 63] width 121 height 14
click at [612, 61] on span "Ongoing" at bounding box center [581, 62] width 91 height 13
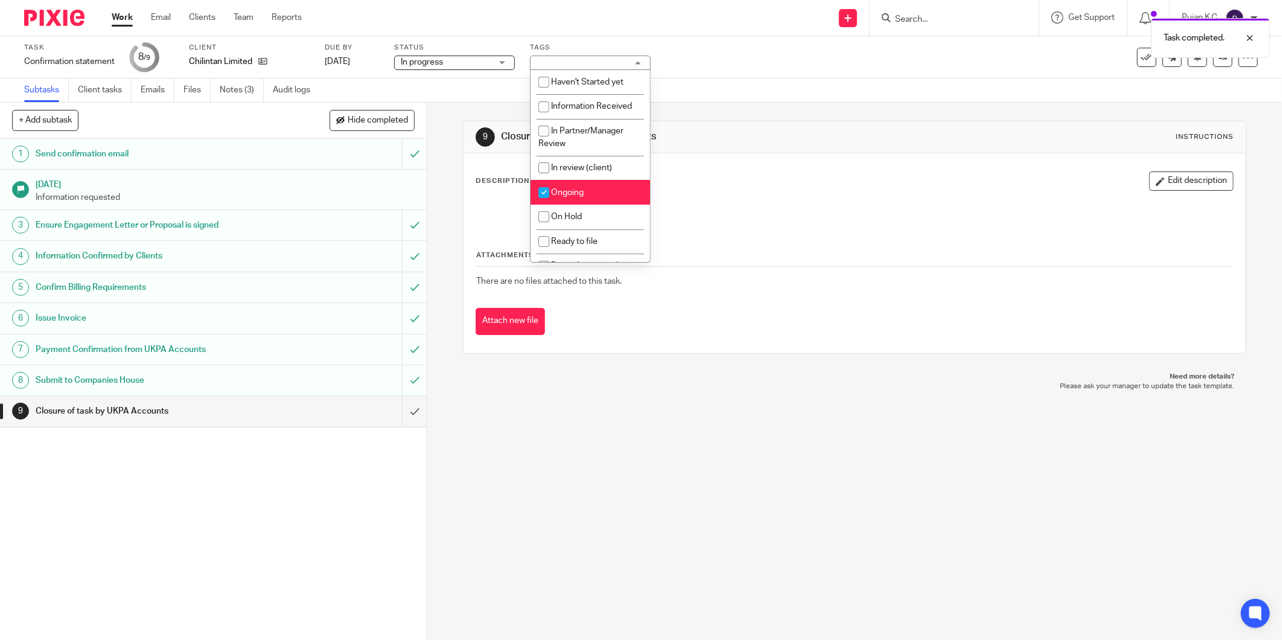
click at [602, 195] on li "Ongoing" at bounding box center [589, 192] width 119 height 25
checkbox input "false"
click at [596, 238] on li "Ready to file" at bounding box center [589, 241] width 119 height 25
checkbox input "true"
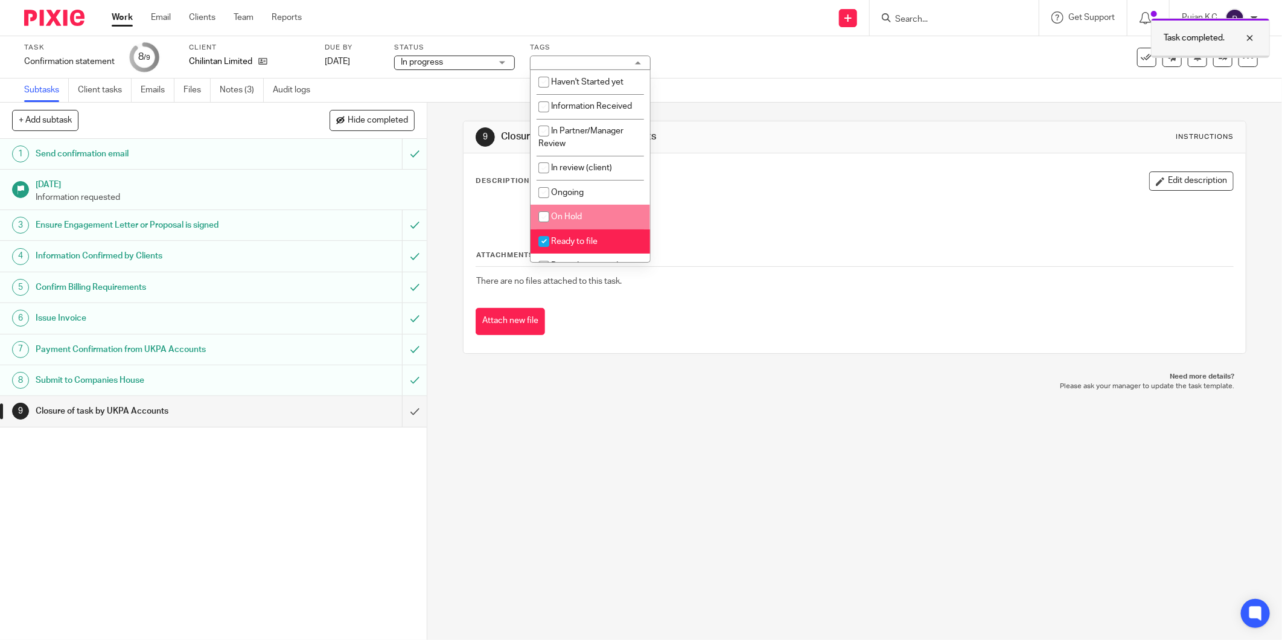
click at [1210, 57] on div at bounding box center [1210, 57] width 118 height 2
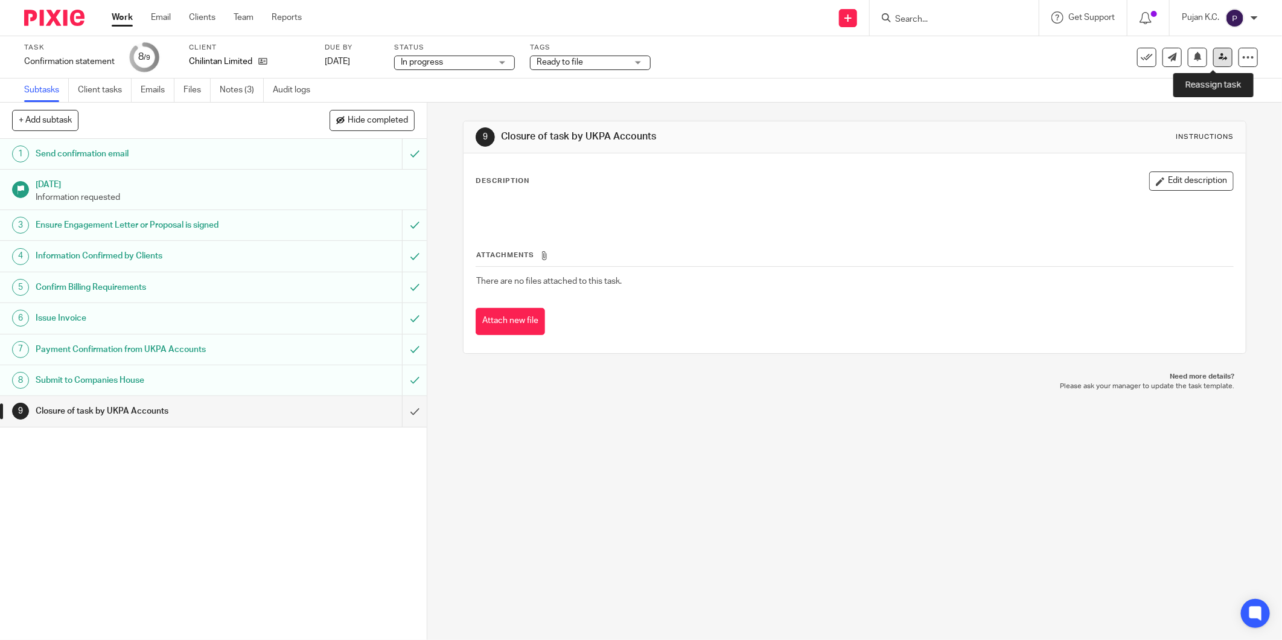
click at [1218, 59] on icon at bounding box center [1222, 56] width 9 height 9
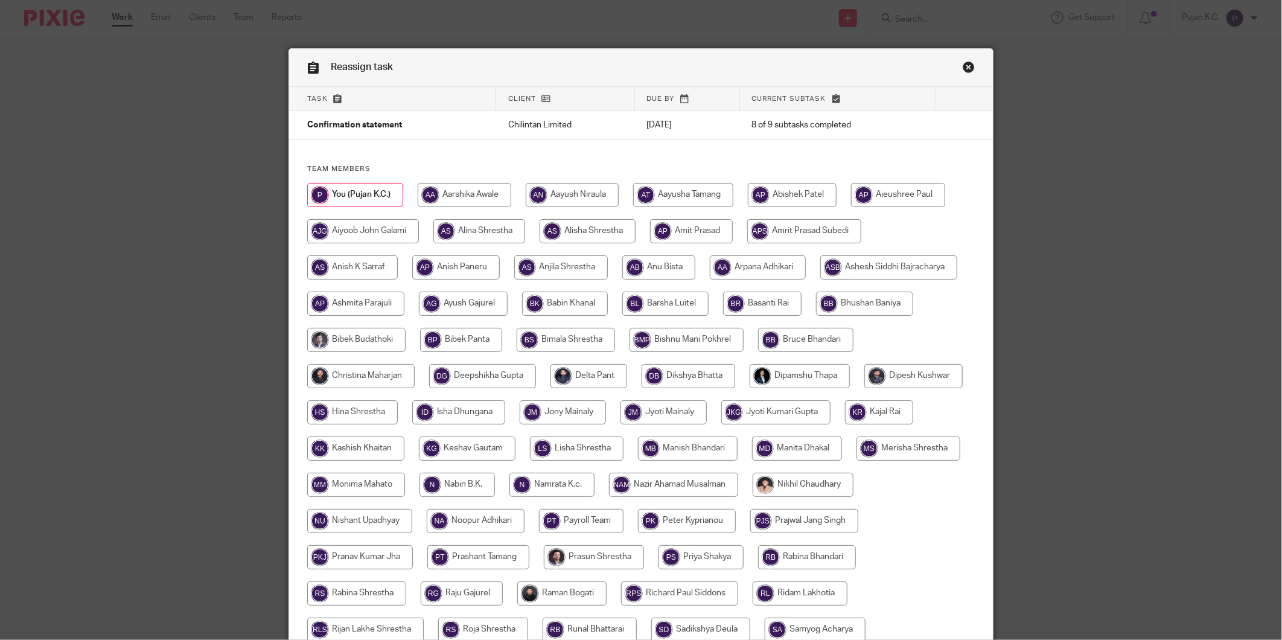
scroll to position [258, 0]
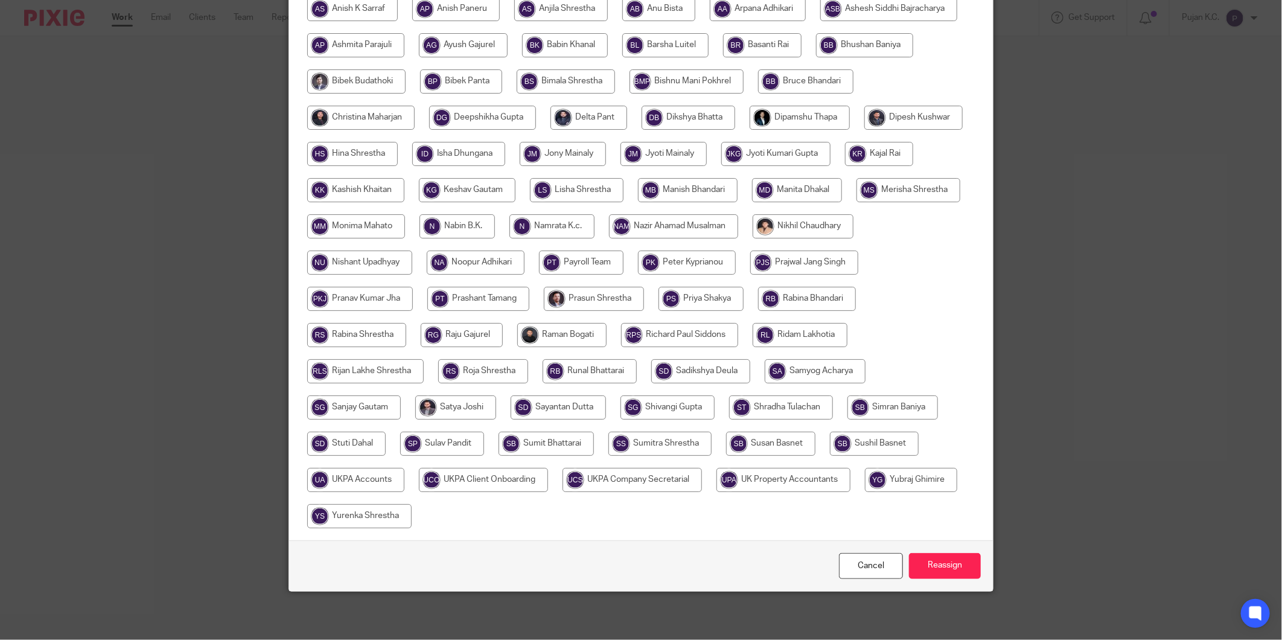
click at [404, 487] on input "radio" at bounding box center [355, 480] width 97 height 24
radio input "true"
click at [927, 567] on input "Reassign" at bounding box center [945, 566] width 72 height 26
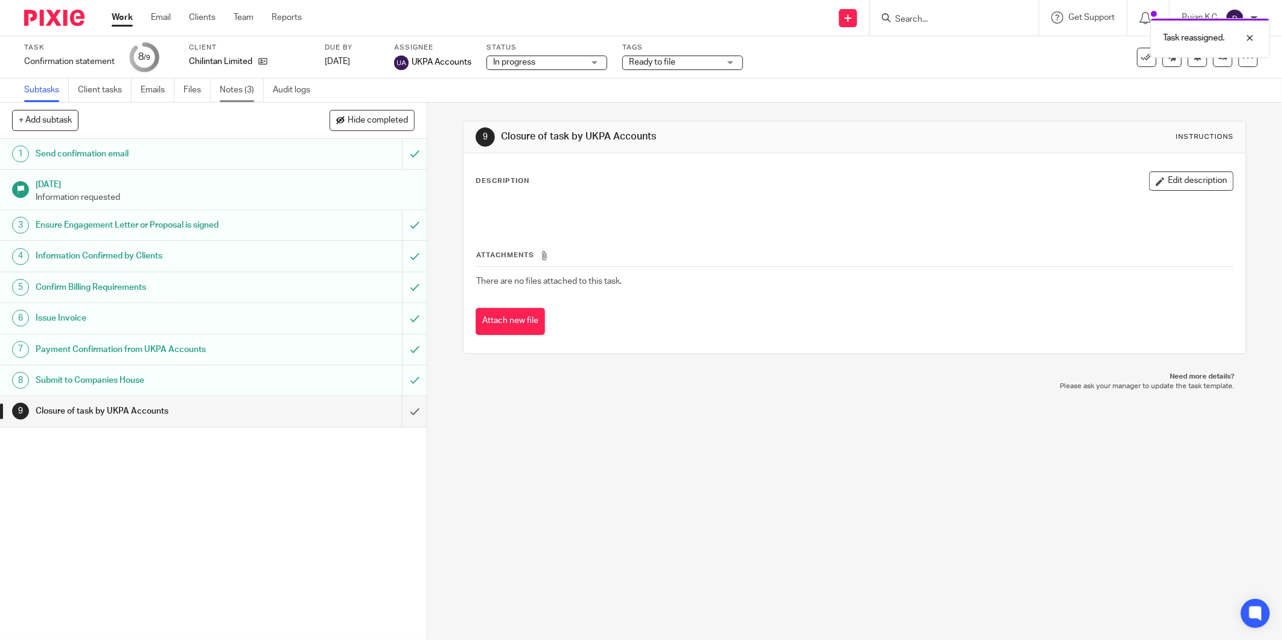
click at [260, 86] on link "Notes (3)" at bounding box center [242, 90] width 44 height 24
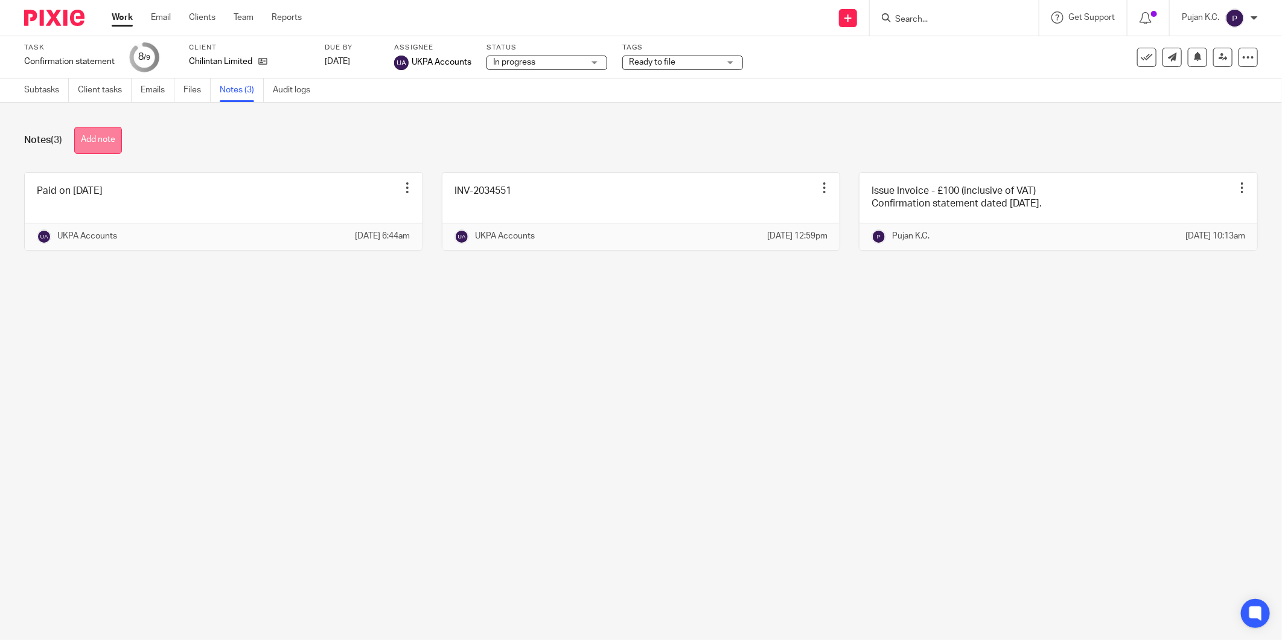
click at [109, 147] on button "Add note" at bounding box center [98, 140] width 48 height 27
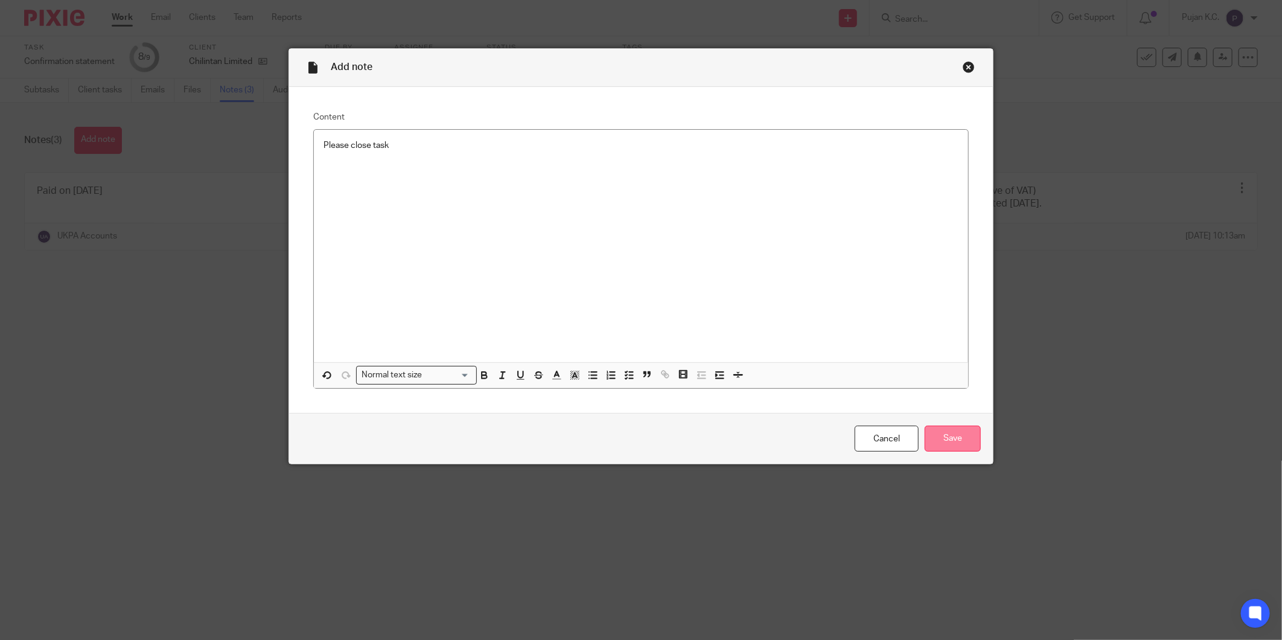
click at [973, 441] on input "Save" at bounding box center [952, 438] width 56 height 26
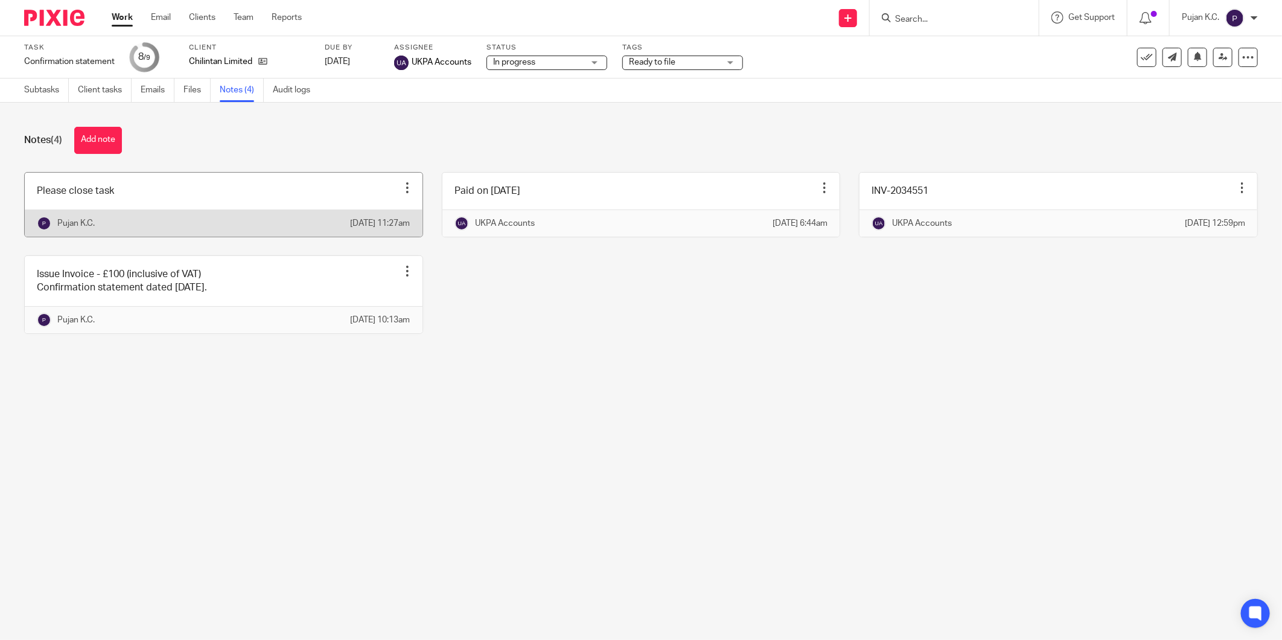
click at [194, 203] on link at bounding box center [224, 205] width 398 height 64
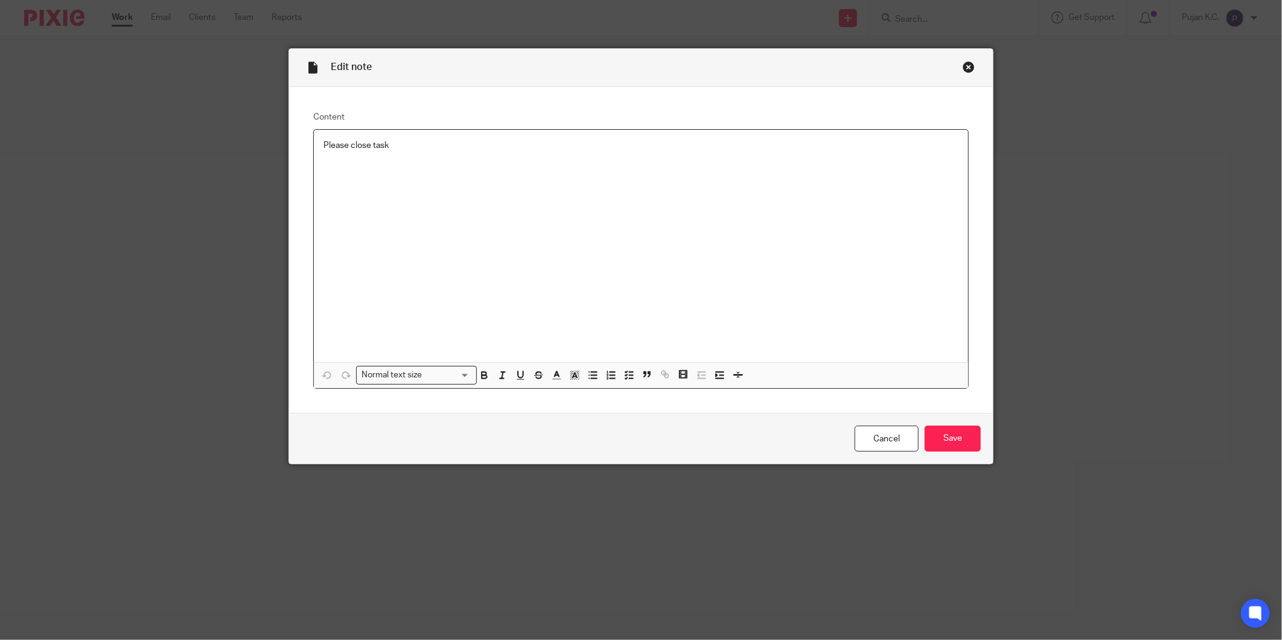
click at [444, 147] on p "Please close task" at bounding box center [640, 145] width 635 height 12
click at [940, 443] on input "Save" at bounding box center [952, 438] width 56 height 26
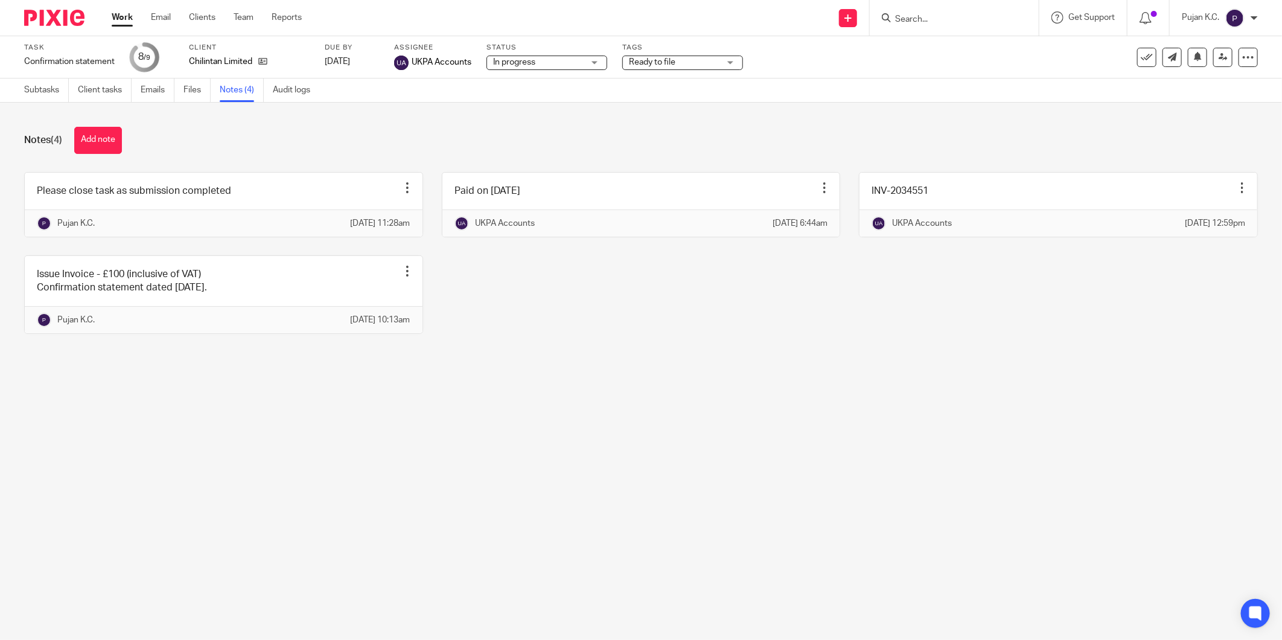
click at [279, 447] on main "Task Confirmation statement Save Confirmation statement 8 /9 Client Chilintan L…" at bounding box center [641, 320] width 1282 height 640
